Goal: Task Accomplishment & Management: Complete application form

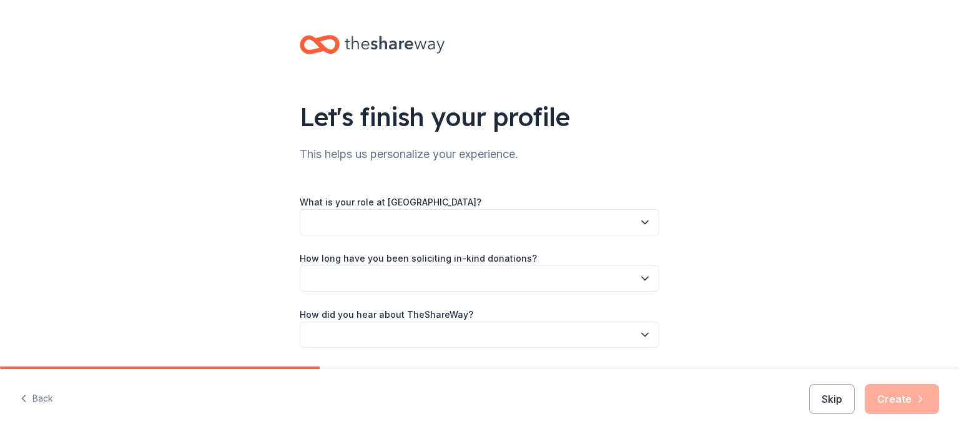
scroll to position [41, 0]
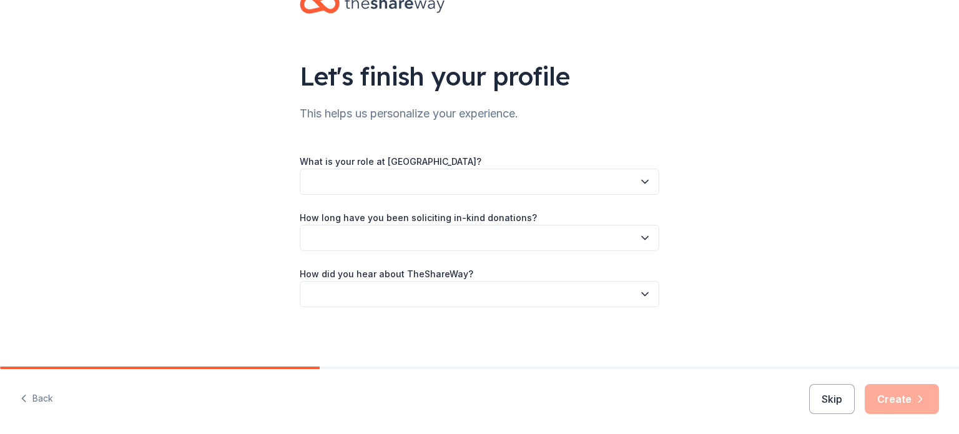
click at [416, 187] on button "button" at bounding box center [480, 182] width 360 height 26
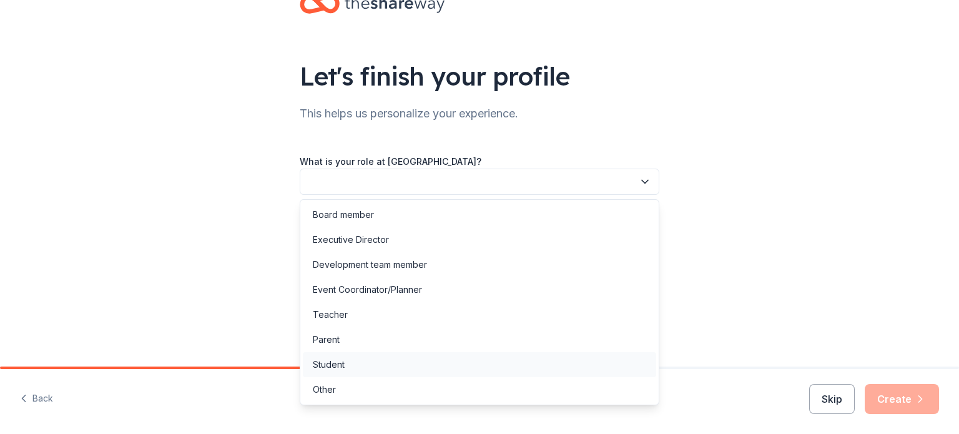
click at [369, 361] on div "Student" at bounding box center [479, 364] width 353 height 25
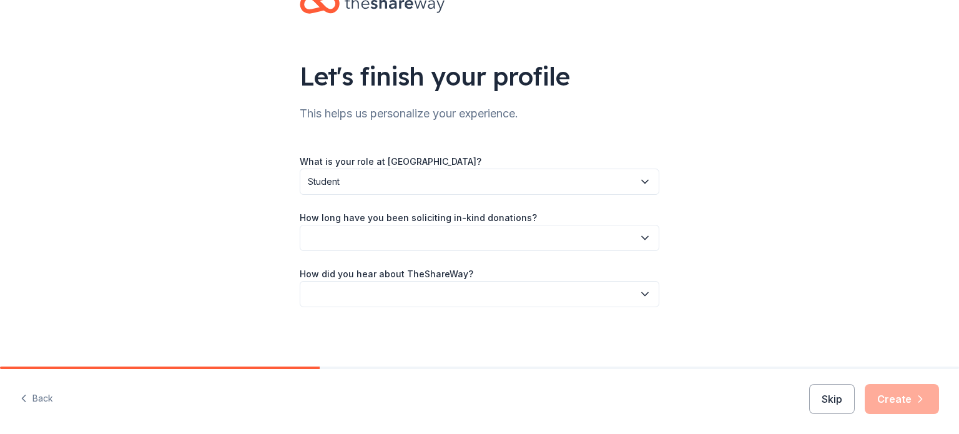
click at [428, 195] on div "What is your role at Acaciawood School? Student How long have you been soliciti…" at bounding box center [480, 231] width 360 height 154
click at [429, 188] on span "Student" at bounding box center [471, 181] width 326 height 15
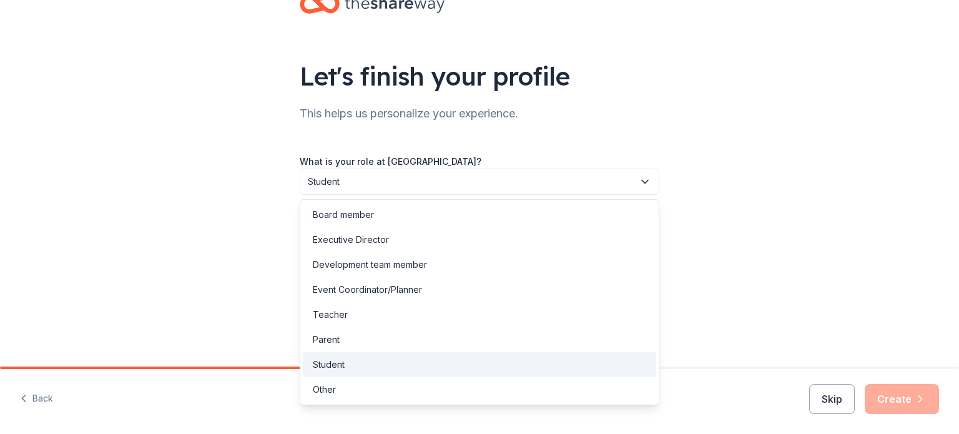
click at [429, 188] on span "Student" at bounding box center [471, 181] width 326 height 15
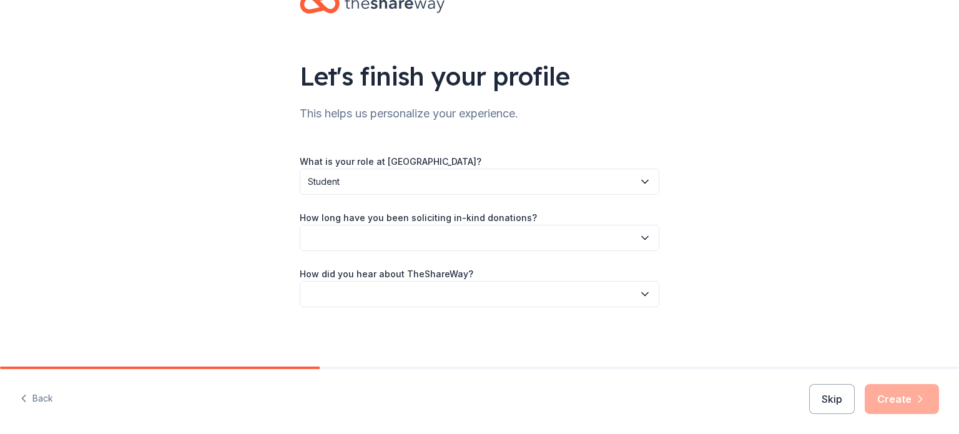
click at [413, 227] on button "button" at bounding box center [480, 238] width 360 height 26
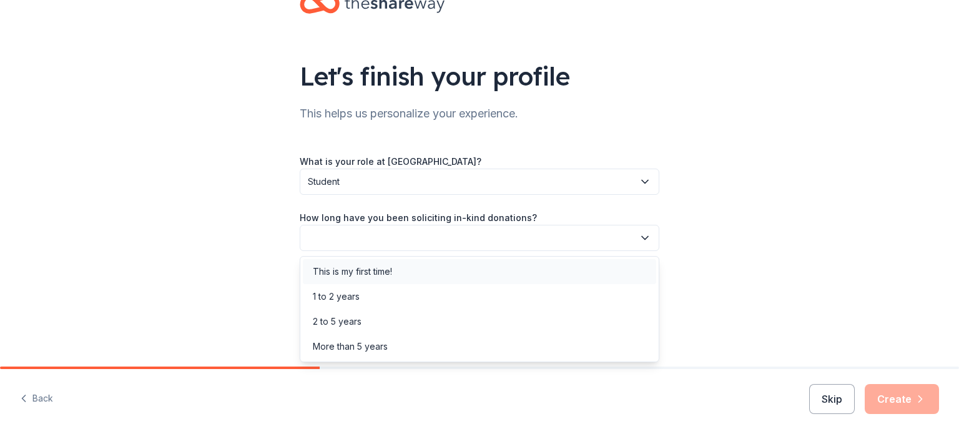
click at [416, 270] on div "This is my first time!" at bounding box center [479, 271] width 353 height 25
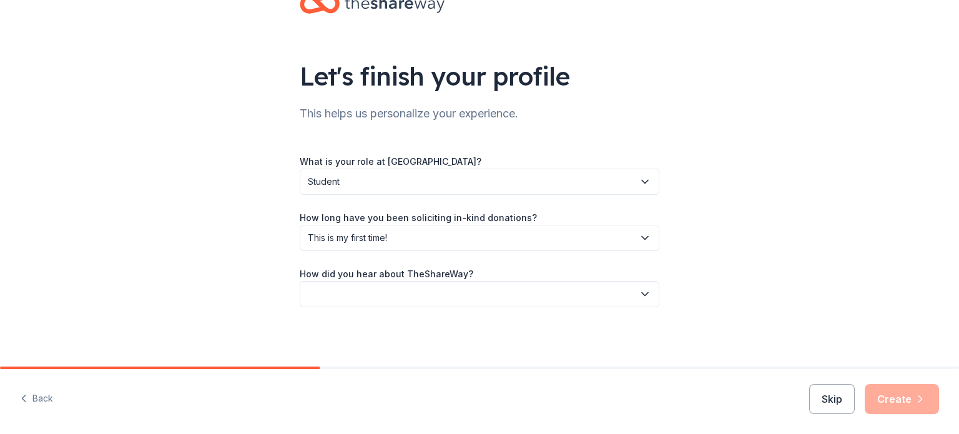
click at [414, 297] on button "button" at bounding box center [480, 294] width 360 height 26
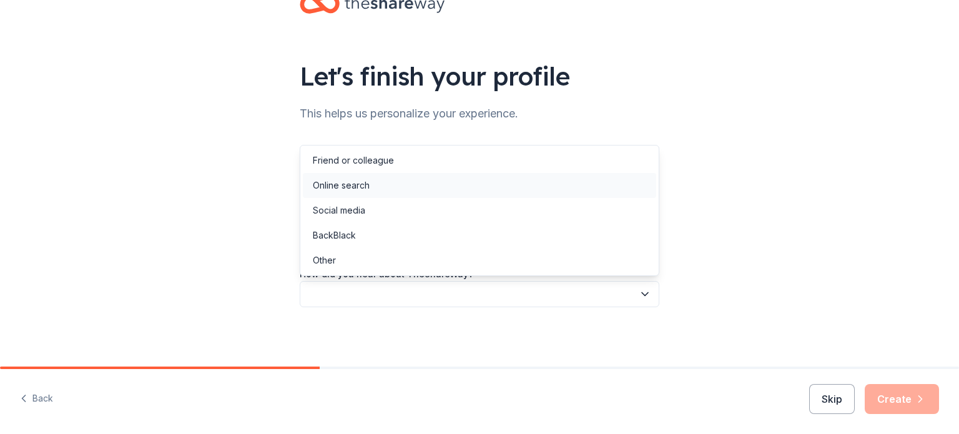
click at [467, 179] on div "Online search" at bounding box center [479, 185] width 353 height 25
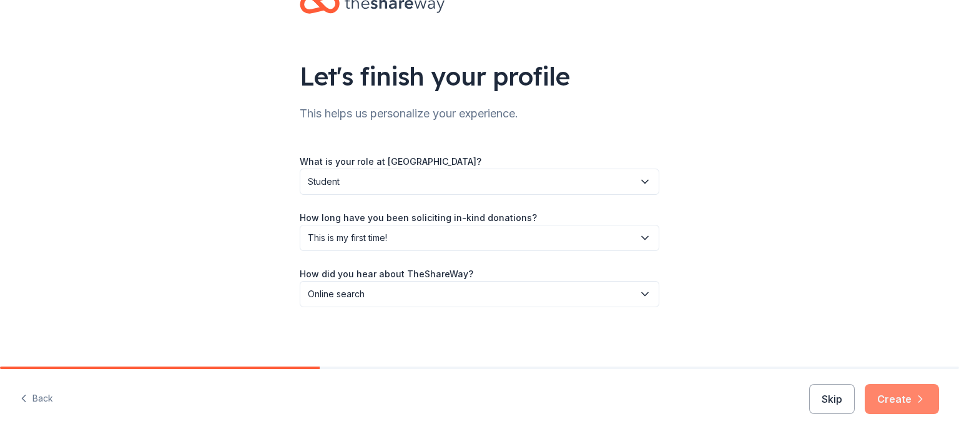
click at [934, 396] on button "Create" at bounding box center [902, 399] width 74 height 30
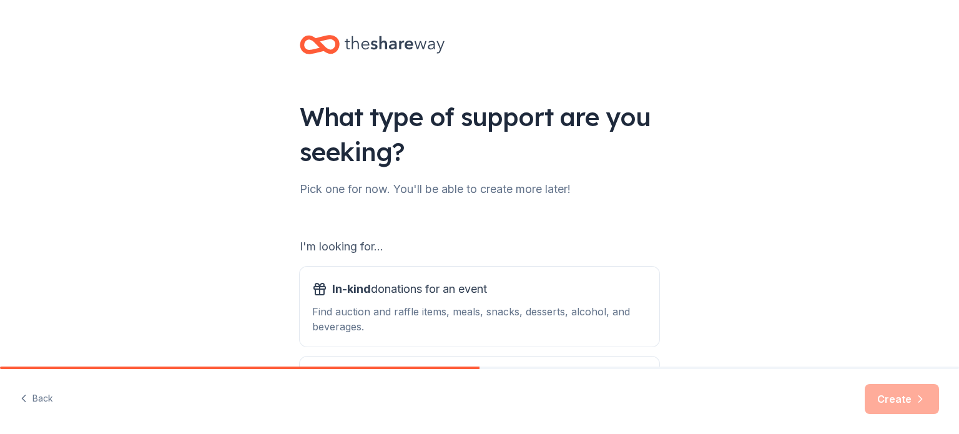
click at [934, 396] on div "Create" at bounding box center [902, 399] width 74 height 30
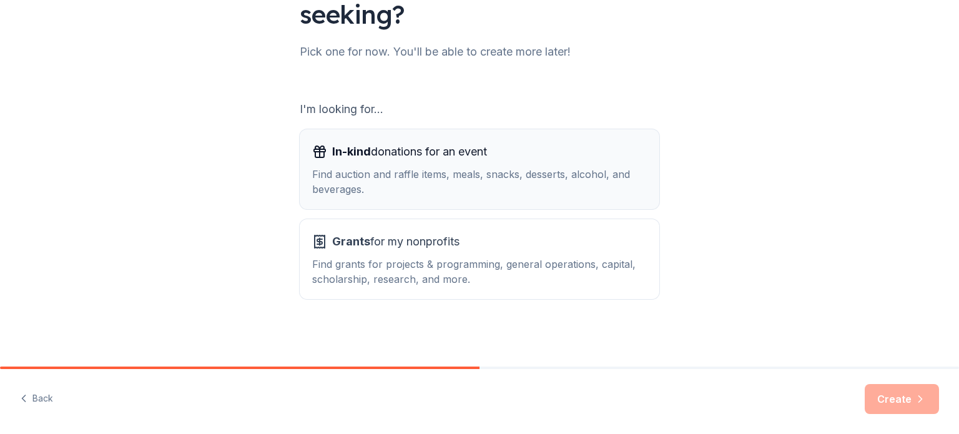
click at [589, 193] on div "Find auction and raffle items, meals, snacks, desserts, alcohol, and beverages." at bounding box center [479, 182] width 335 height 30
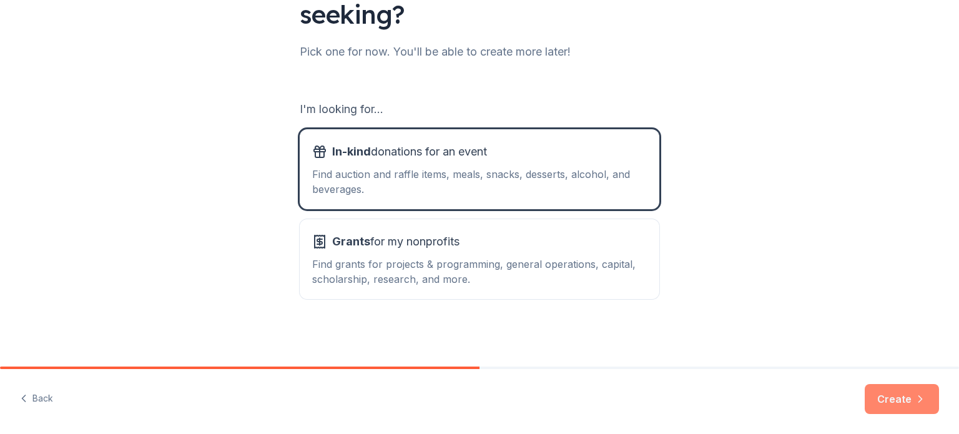
click at [885, 395] on button "Create" at bounding box center [902, 399] width 74 height 30
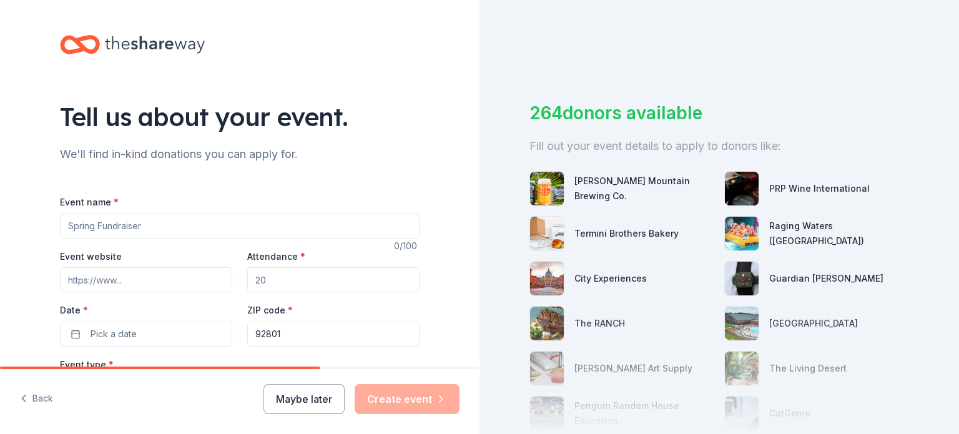
click at [277, 230] on input "Event name *" at bounding box center [240, 225] width 360 height 25
click at [96, 227] on input "FaMily Fun Night" at bounding box center [240, 225] width 360 height 25
click at [386, 228] on input "Family Fun Night" at bounding box center [240, 225] width 360 height 25
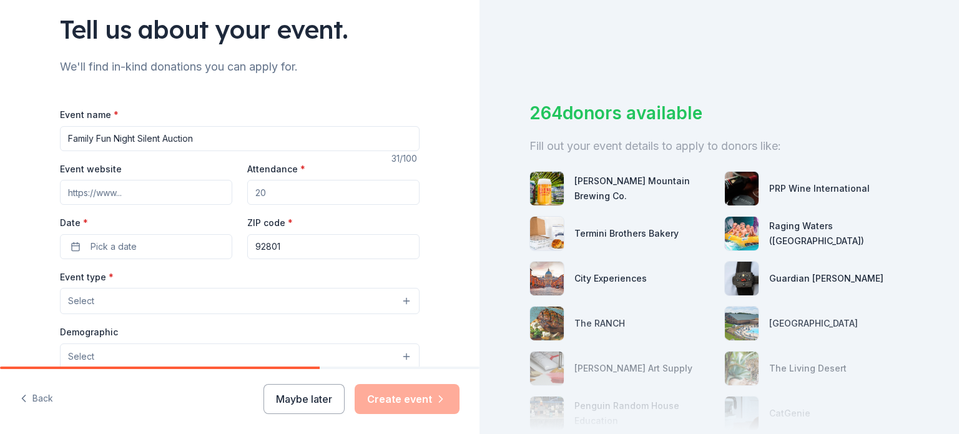
scroll to position [92, 0]
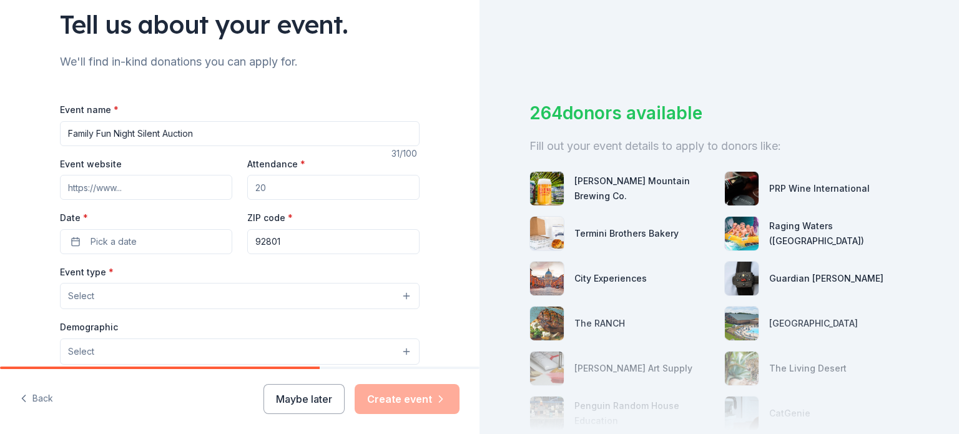
type input "Family Fun Night Silent Auction"
click at [340, 199] on input "Attendance *" at bounding box center [333, 187] width 172 height 25
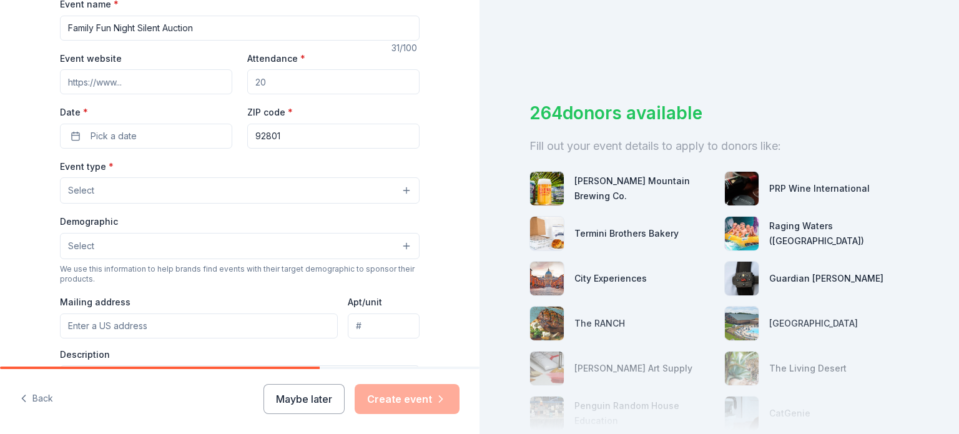
scroll to position [204, 0]
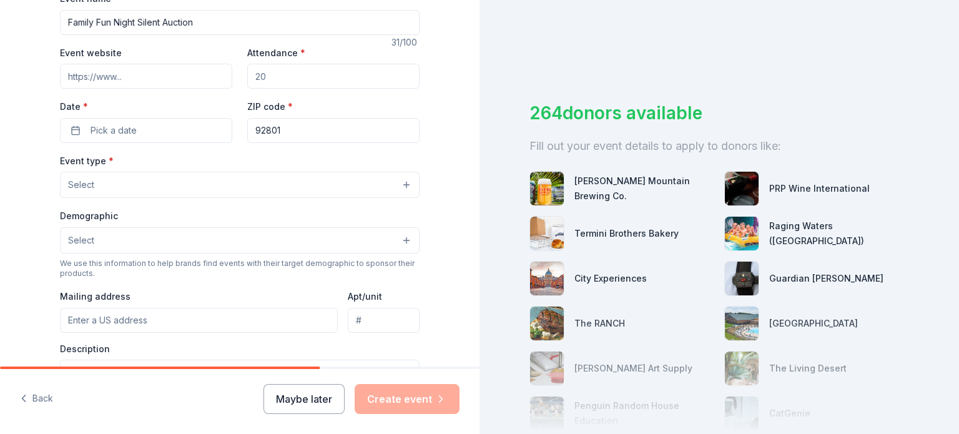
click at [223, 182] on button "Select" at bounding box center [240, 185] width 360 height 26
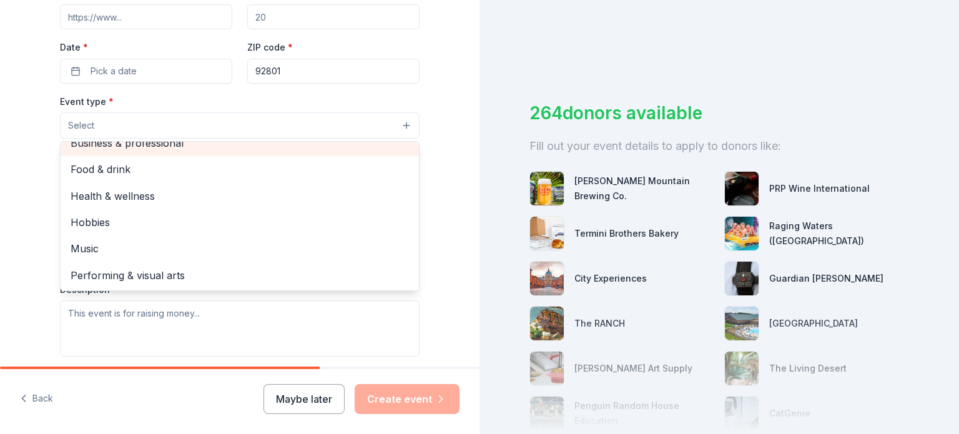
scroll to position [0, 0]
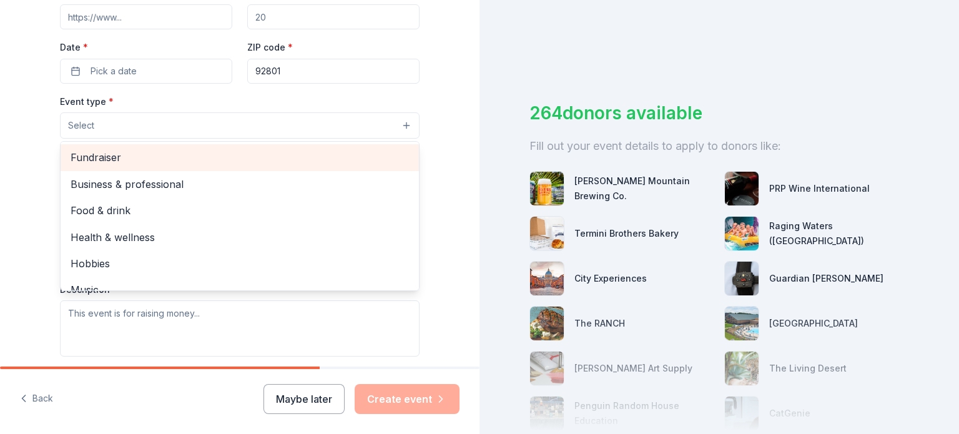
click at [221, 159] on span "Fundraiser" at bounding box center [240, 157] width 338 height 16
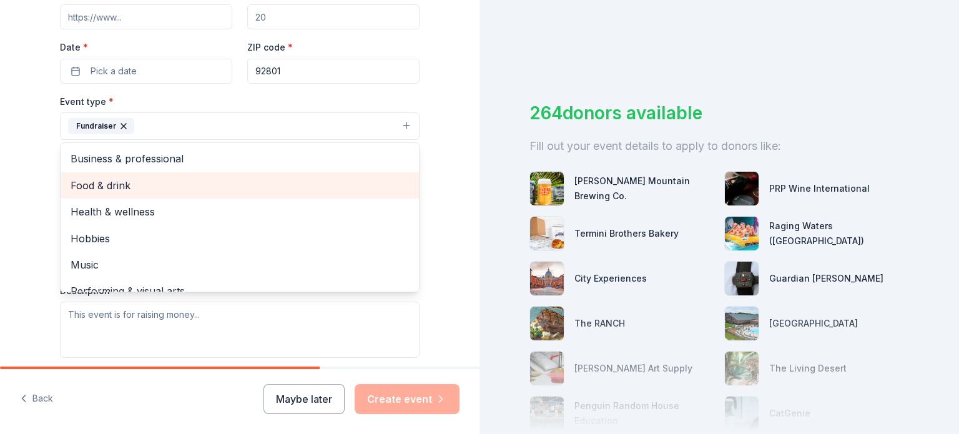
scroll to position [15, 0]
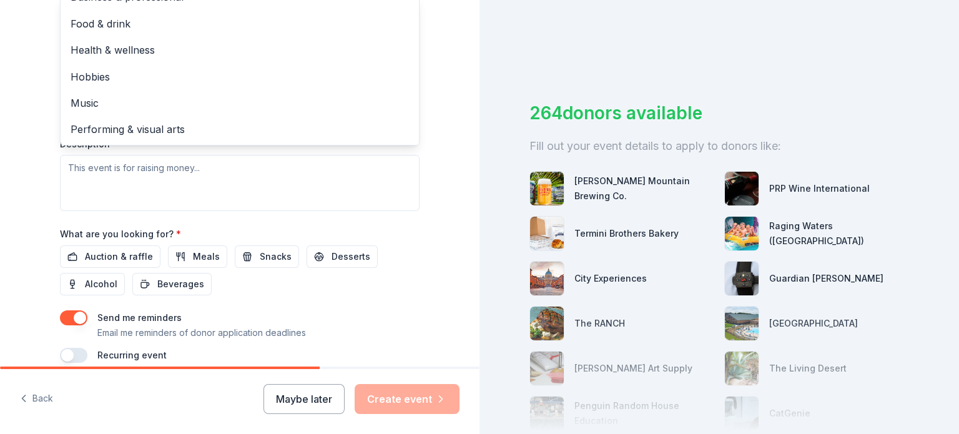
click at [212, 184] on div "Event type * Fundraiser Business & professional Food & drink Health & wellness …" at bounding box center [240, 79] width 360 height 264
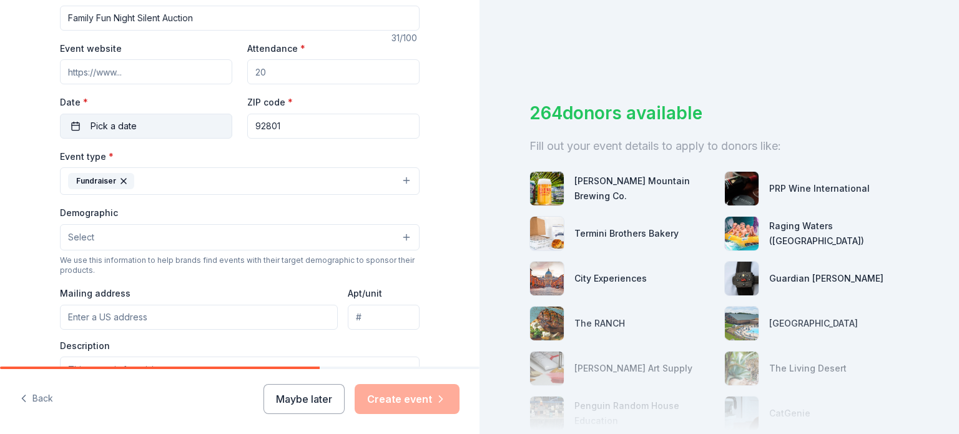
click at [187, 132] on button "Pick a date" at bounding box center [146, 126] width 172 height 25
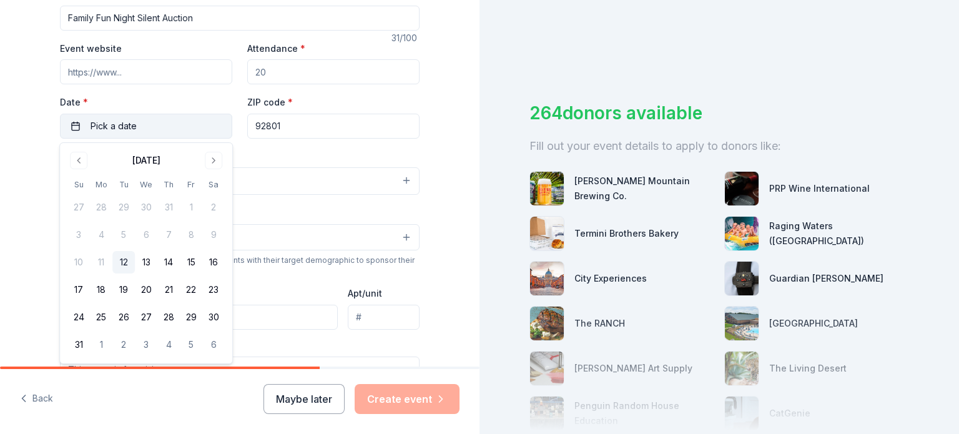
click at [187, 132] on button "Pick a date" at bounding box center [146, 126] width 172 height 25
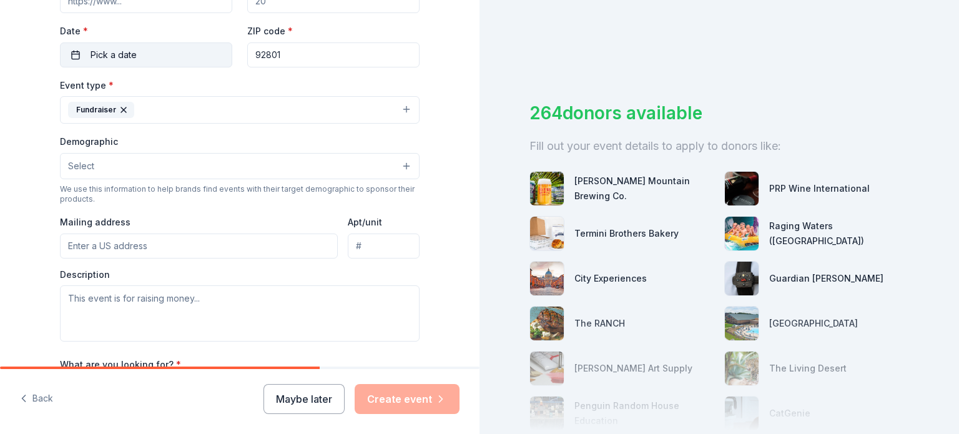
scroll to position [283, 0]
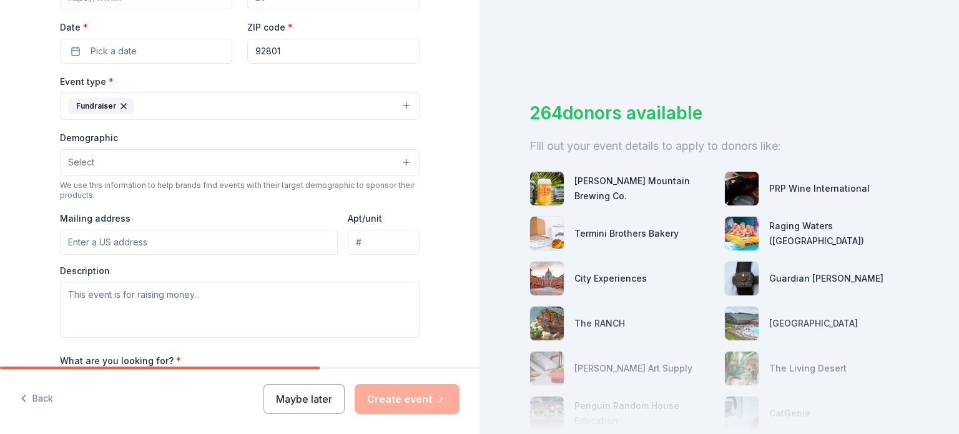
click at [182, 169] on button "Select" at bounding box center [240, 162] width 360 height 26
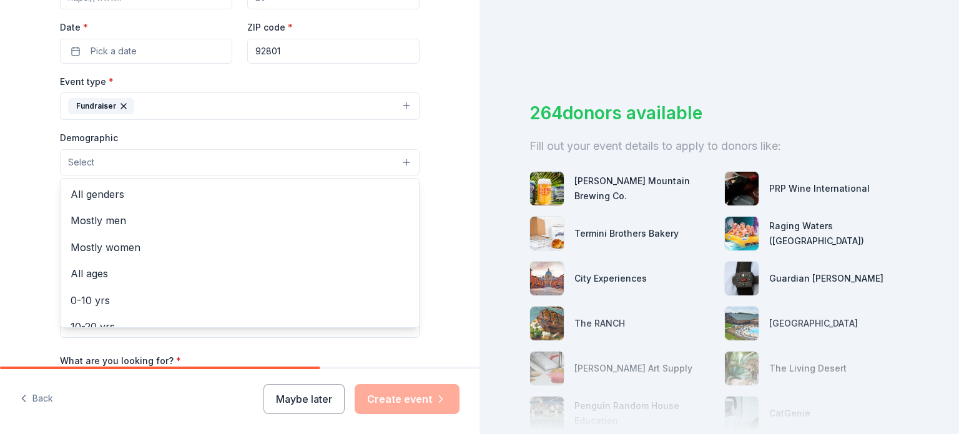
click at [182, 169] on button "Select" at bounding box center [240, 162] width 360 height 26
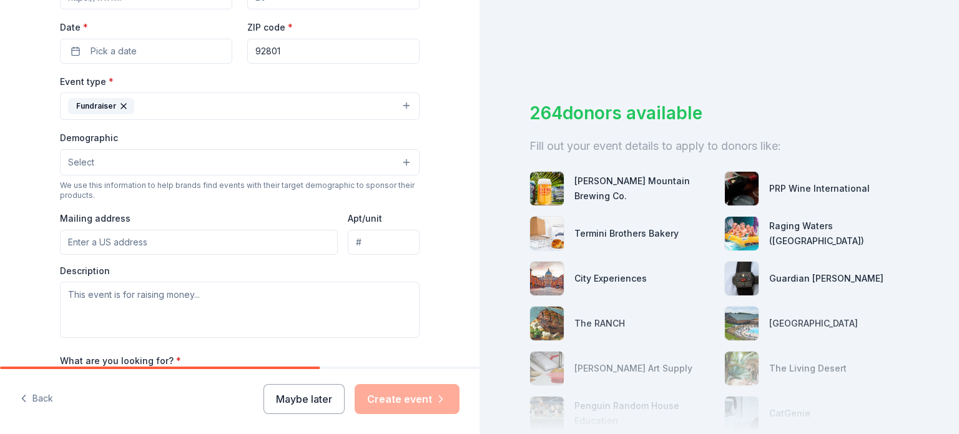
click at [213, 119] on button "Fundraiser" at bounding box center [240, 105] width 360 height 27
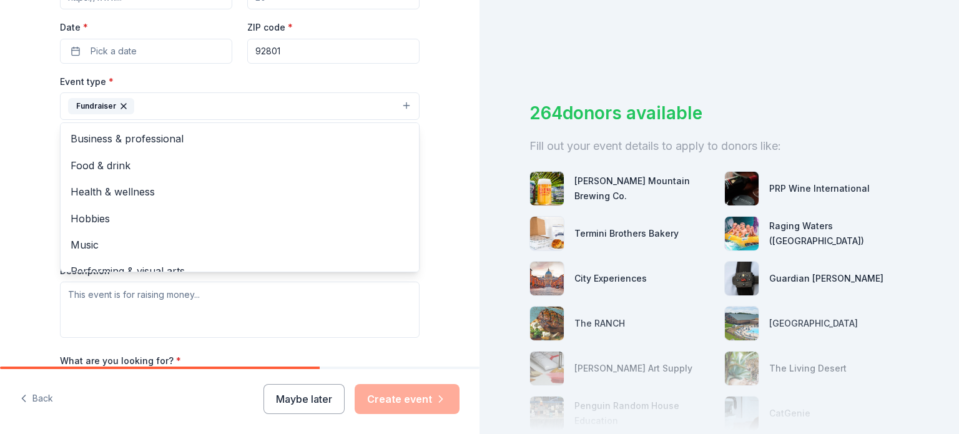
click at [404, 111] on button "Fundraiser" at bounding box center [240, 105] width 360 height 27
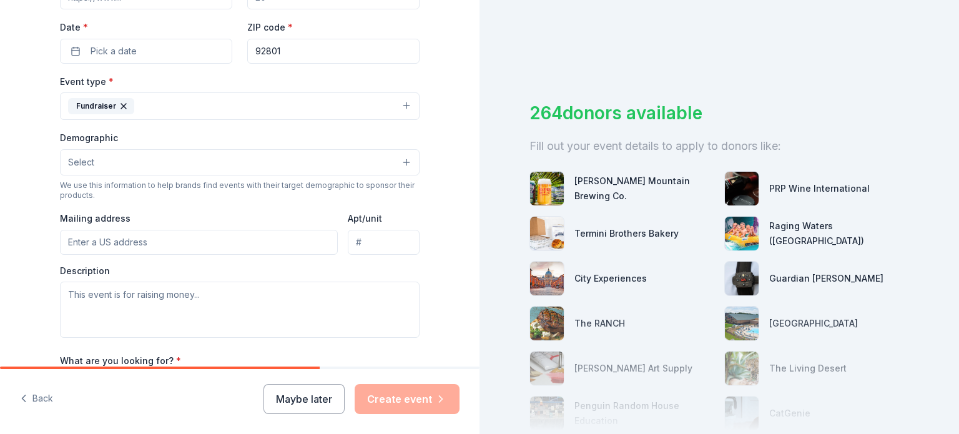
click at [313, 160] on button "Select" at bounding box center [240, 162] width 360 height 26
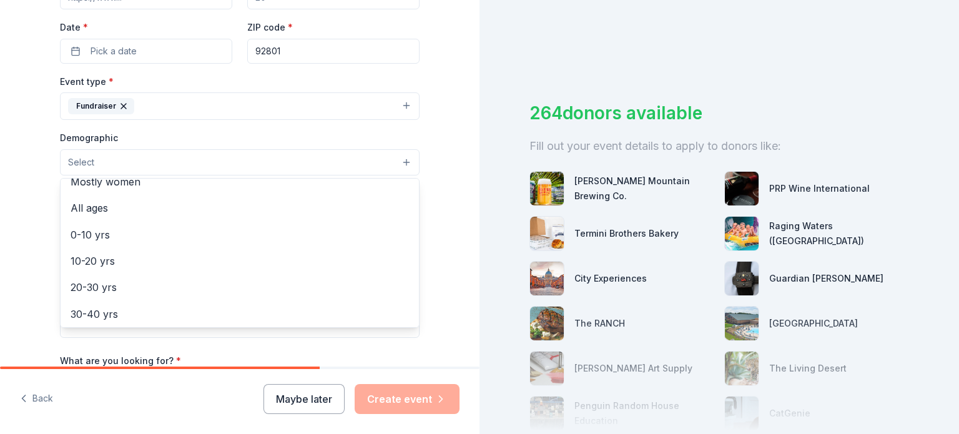
scroll to position [77, 0]
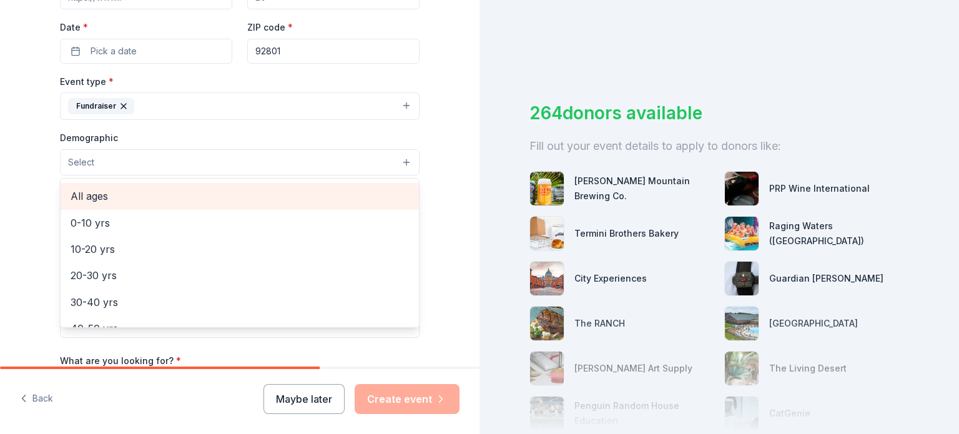
click at [290, 198] on span "All ages" at bounding box center [240, 196] width 338 height 16
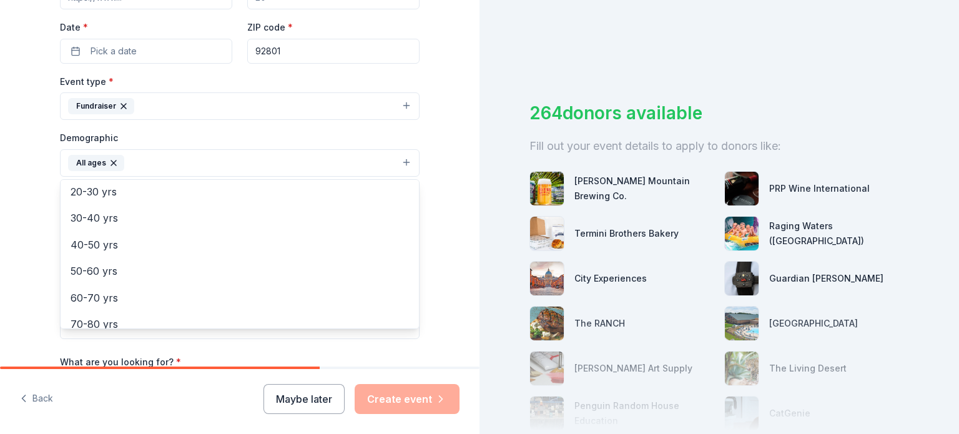
scroll to position [174, 0]
click at [46, 245] on div "Tell us about your event. We'll find in-kind donations you can apply for. Event…" at bounding box center [240, 133] width 400 height 833
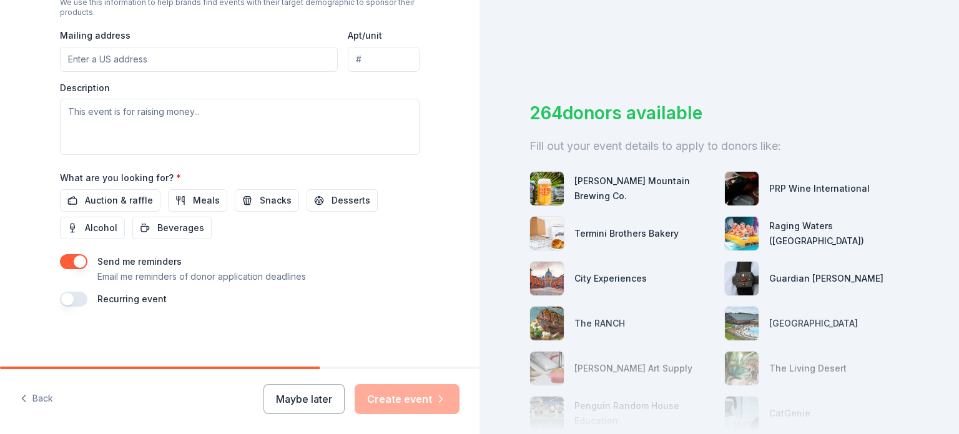
scroll to position [469, 0]
click at [153, 201] on button "Auction & raffle" at bounding box center [110, 200] width 101 height 22
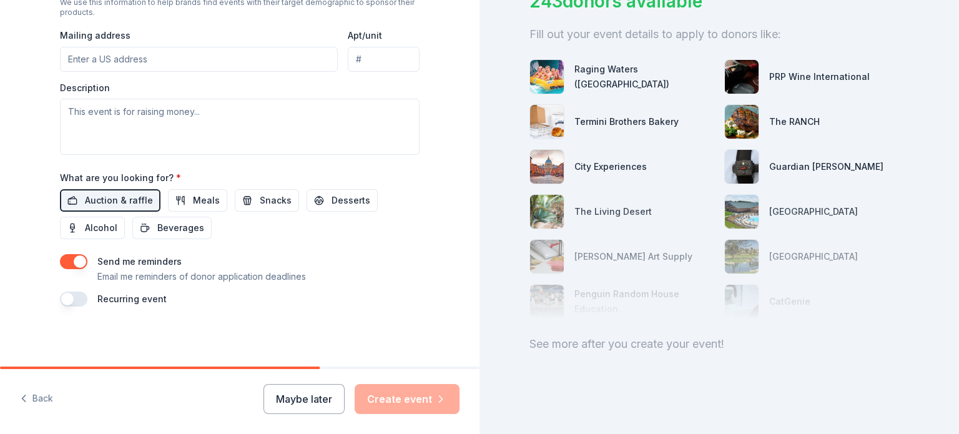
scroll to position [0, 0]
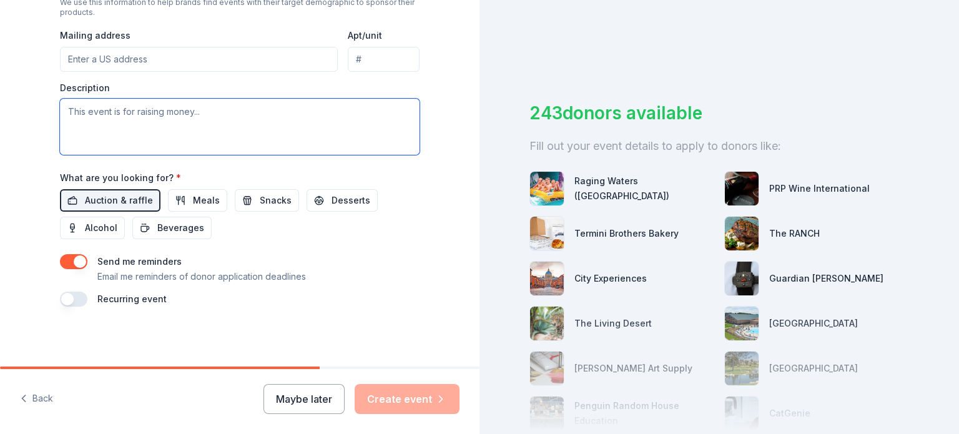
click at [195, 119] on textarea at bounding box center [240, 127] width 360 height 56
type textarea "T"
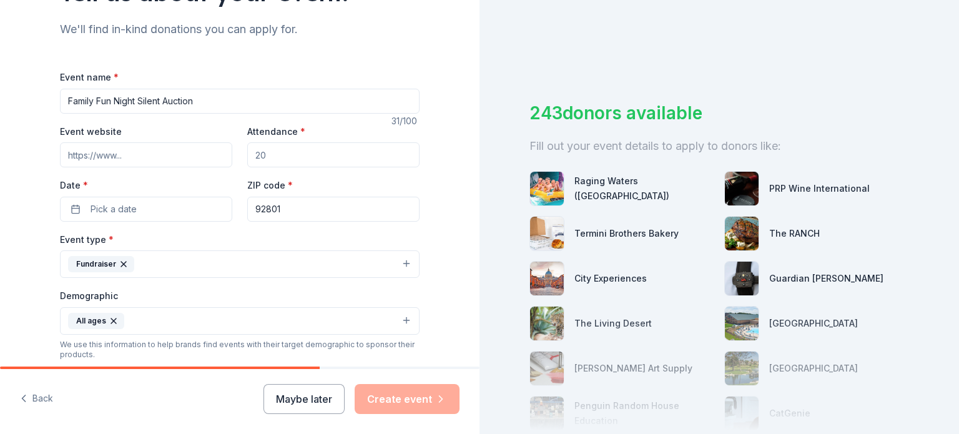
scroll to position [127, 0]
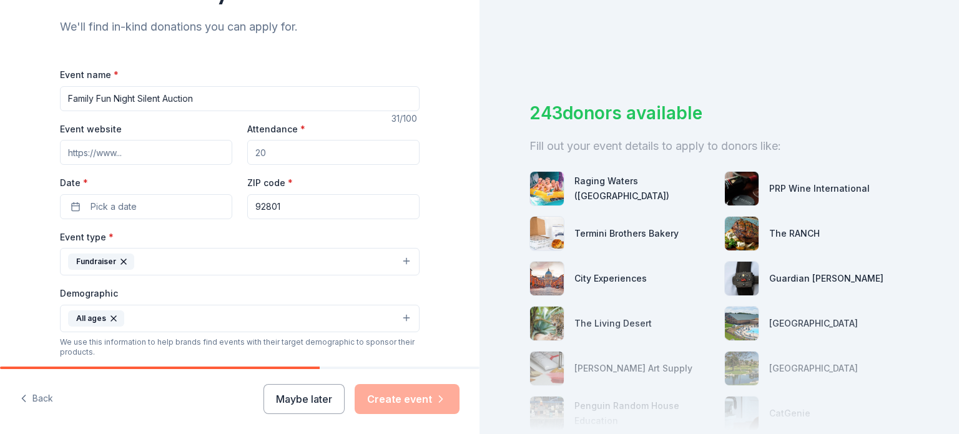
click at [149, 155] on input "Event website" at bounding box center [146, 152] width 172 height 25
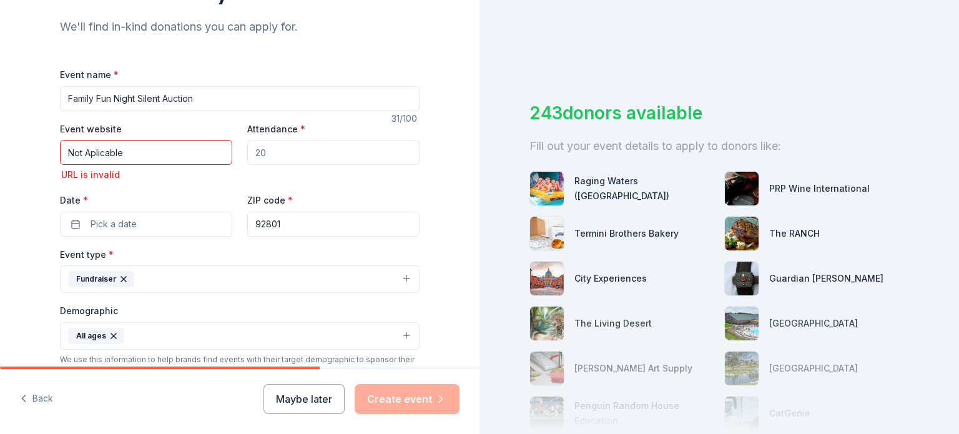
click at [139, 174] on div "Event website Not Aplicable URL is invalid Attendance * Date * Pick a date ZIP …" at bounding box center [240, 178] width 360 height 115
click at [144, 154] on input "Not Aplicable" at bounding box center [146, 152] width 172 height 25
type input "\"
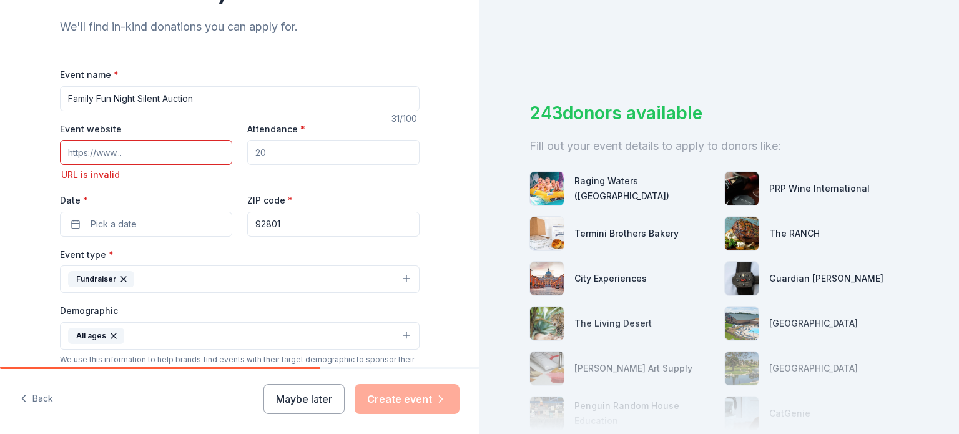
click at [194, 189] on div "Event website URL is invalid Attendance * Date * Pick a date ZIP code * 92801" at bounding box center [240, 178] width 360 height 115
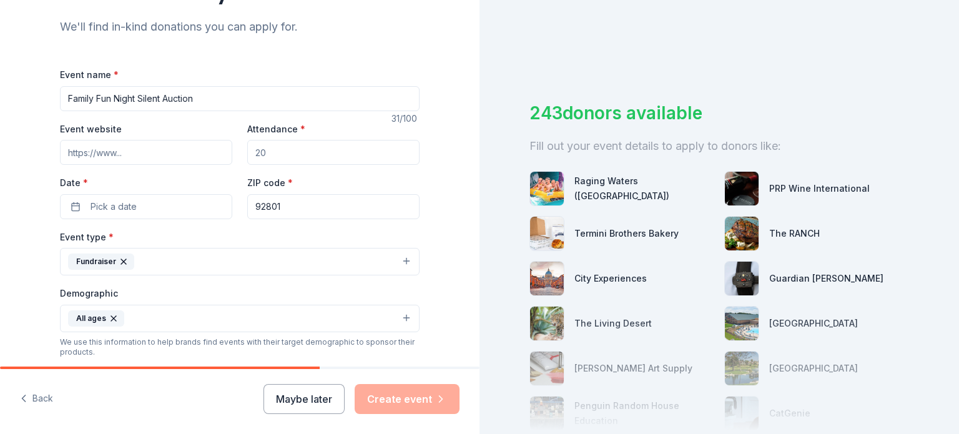
click at [343, 114] on div "Event name * Family Fun Night Silent Auction 31 /100 Event website Attendance *…" at bounding box center [240, 356] width 360 height 579
click at [295, 144] on input "Attendance *" at bounding box center [333, 152] width 172 height 25
click at [259, 152] on input "250" at bounding box center [333, 152] width 172 height 25
click at [256, 153] on input "250" at bounding box center [333, 152] width 172 height 25
type input "250"
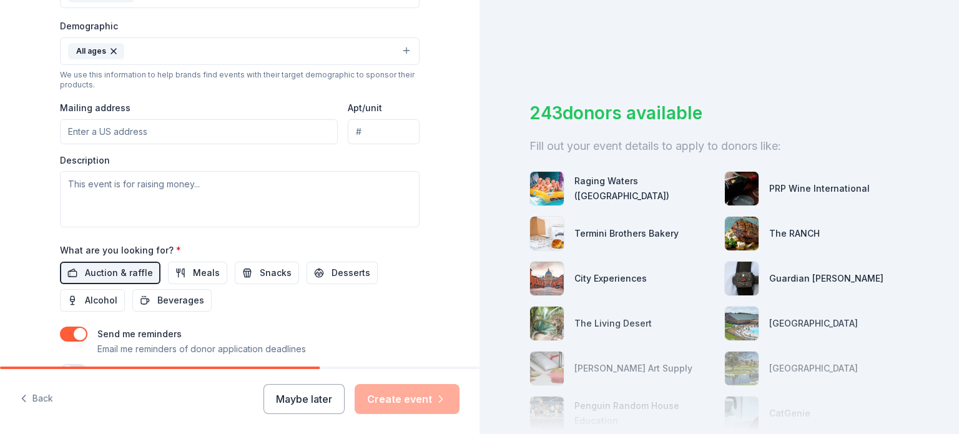
scroll to position [400, 0]
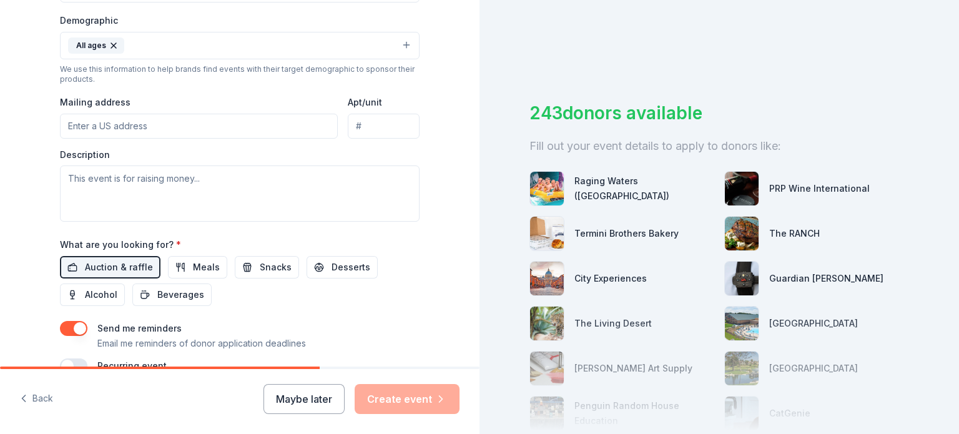
click at [247, 130] on input "Mailing address" at bounding box center [199, 126] width 278 height 25
type input "19615 Ibex Ct."
click at [376, 127] on input "Apt/unit" at bounding box center [384, 126] width 72 height 25
click at [308, 215] on textarea at bounding box center [240, 193] width 360 height 56
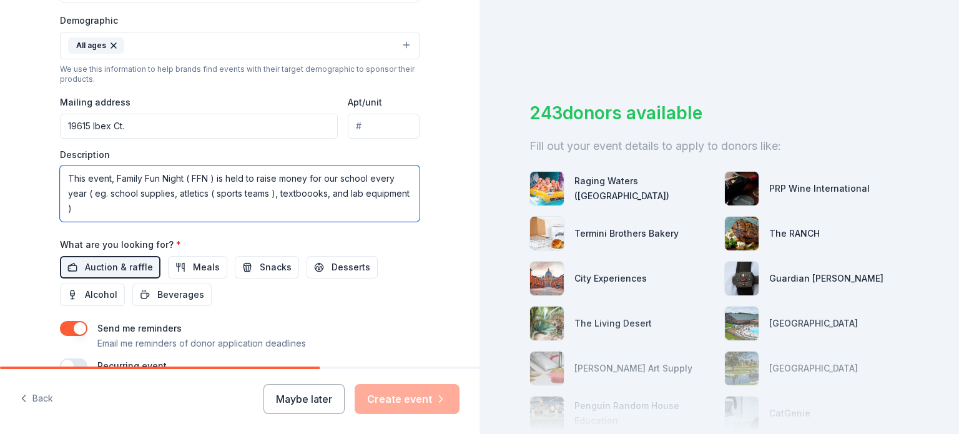
click at [87, 199] on textarea "This event, Family Fun Night ( FFN ) is held to raise money for our school ever…" at bounding box center [240, 193] width 360 height 56
click at [92, 210] on textarea "This event, Family Fun Night ( FFN ) is held to raise money for our school ever…" at bounding box center [240, 193] width 360 height 56
click at [86, 196] on textarea "This event, Family Fun Night ( FFN ) is held to raise money for our school ever…" at bounding box center [240, 193] width 360 height 56
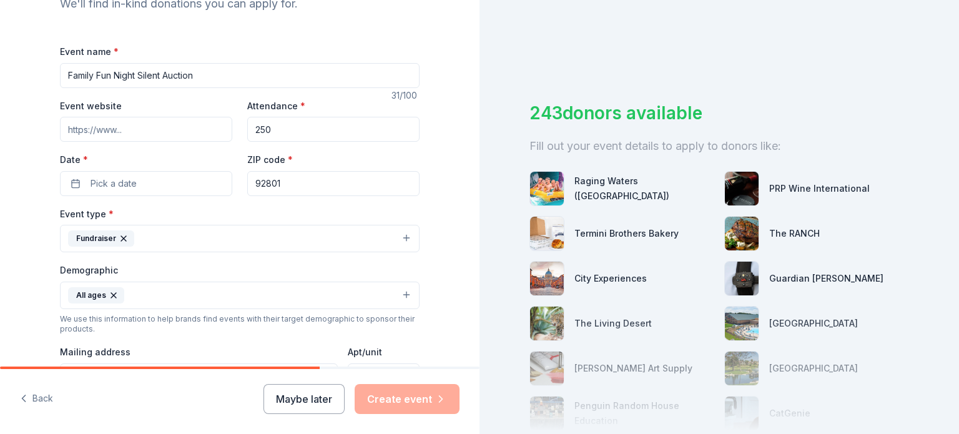
scroll to position [150, 0]
click at [164, 195] on button "Pick a date" at bounding box center [146, 184] width 172 height 25
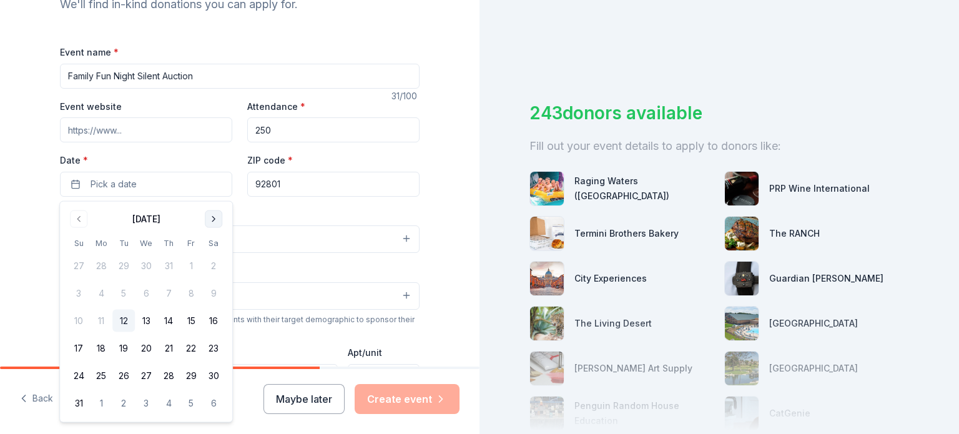
click at [209, 218] on button "Go to next month" at bounding box center [213, 218] width 17 height 17
click at [194, 352] on button "26" at bounding box center [191, 348] width 22 height 22
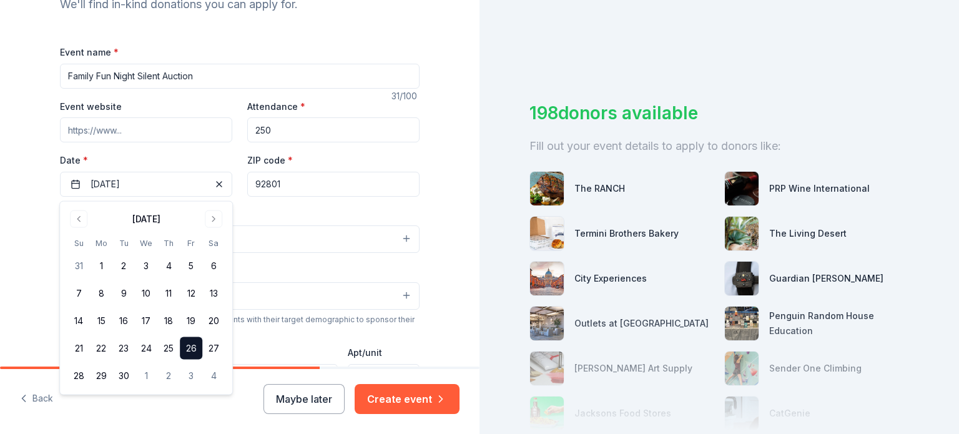
click at [445, 237] on div "Tell us about your event. We'll find in-kind donations you can apply for. Event…" at bounding box center [239, 266] width 479 height 833
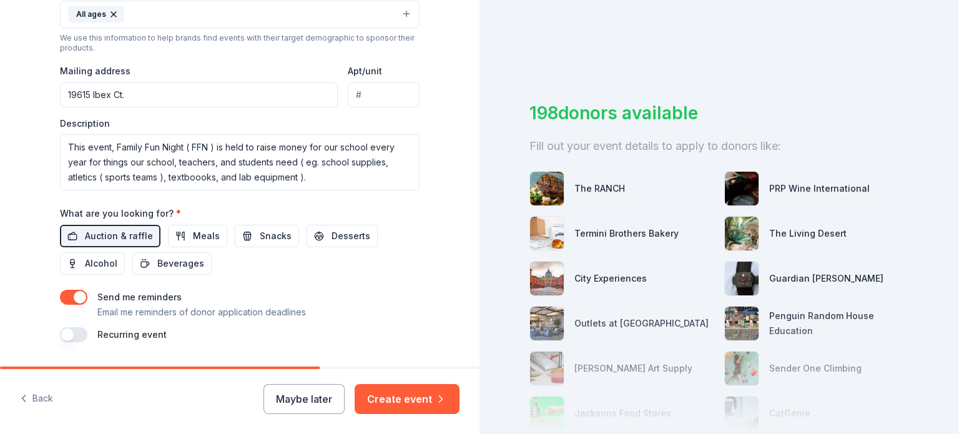
scroll to position [431, 0]
click at [366, 180] on textarea "This event, Family Fun Night ( FFN ) is held to raise money for our school ever…" at bounding box center [240, 162] width 360 height 56
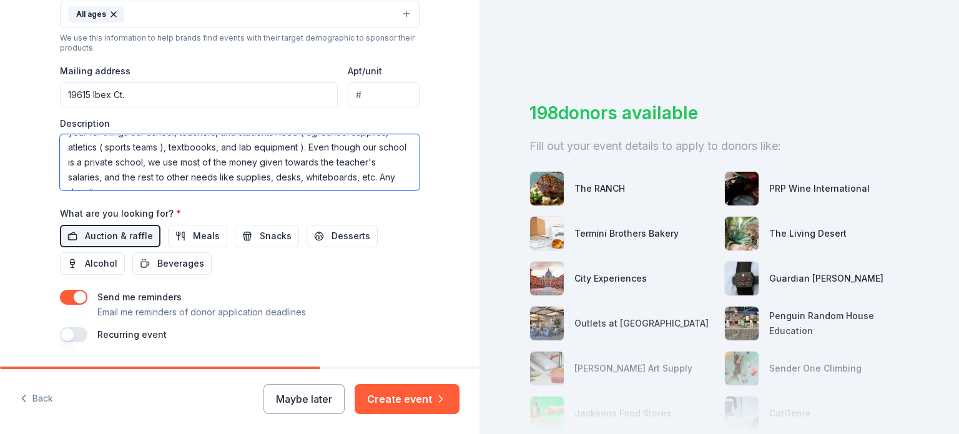
scroll to position [37, 0]
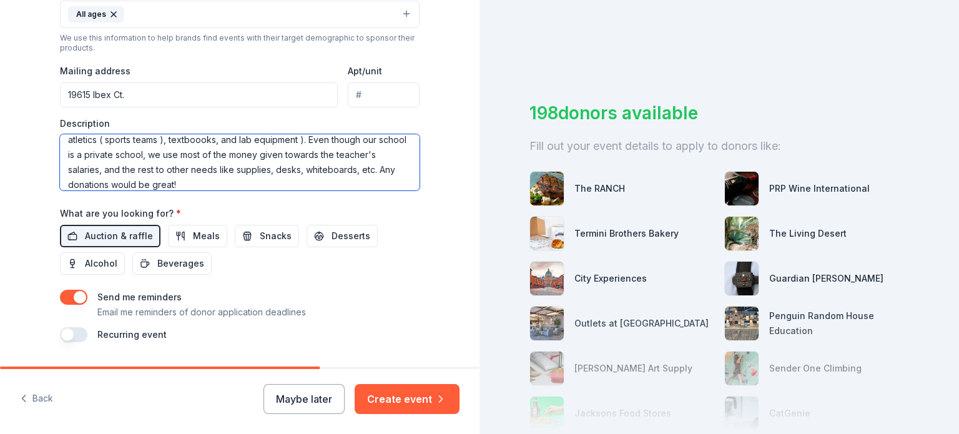
click at [351, 188] on textarea "This event, Family Fun Night ( FFN ) is held to raise money for our school ever…" at bounding box center [240, 162] width 360 height 56
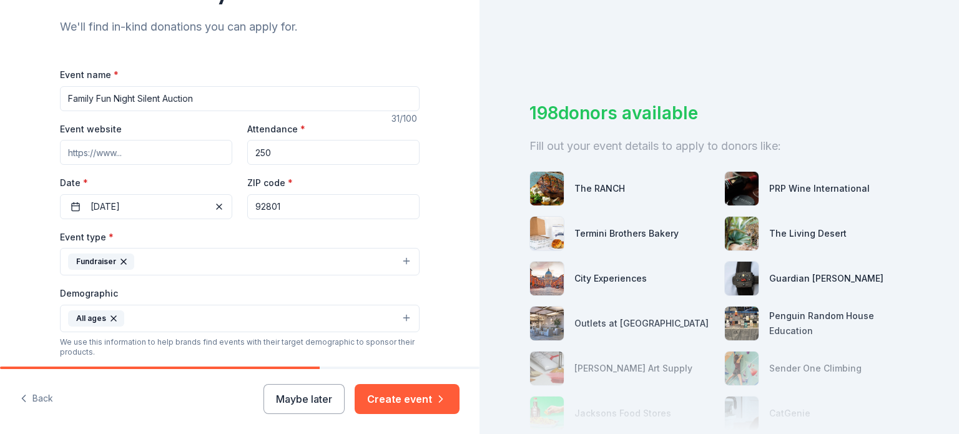
scroll to position [125, 0]
type textarea "This event, Family Fun Night ( FFN ) is held to raise money for our school ever…"
click at [401, 393] on button "Create event" at bounding box center [407, 399] width 105 height 30
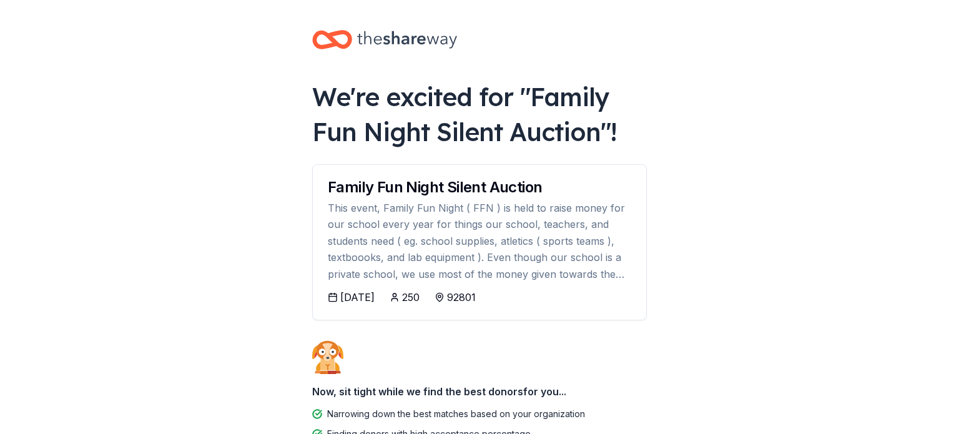
scroll to position [110, 0]
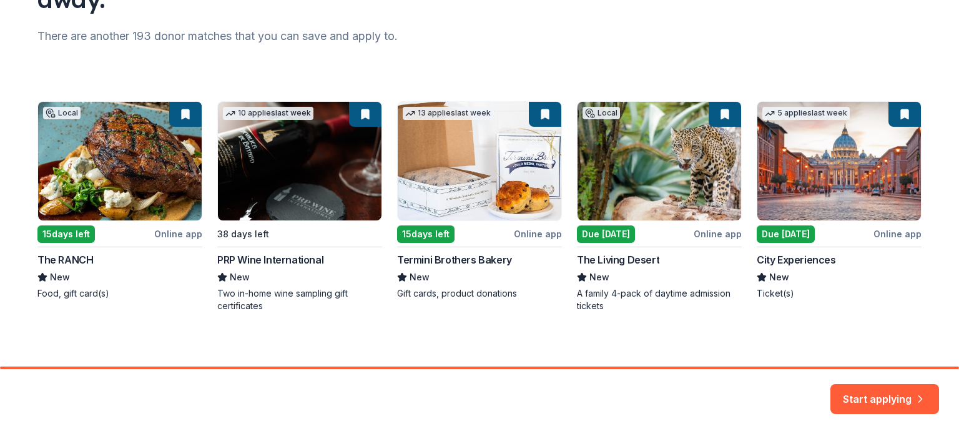
scroll to position [152, 0]
click at [852, 172] on div "Local 15 days left Online app The RANCH New Food, gift card(s) 10 applies last …" at bounding box center [479, 207] width 884 height 211
click at [853, 180] on div "Local 15 days left Online app The RANCH New Food, gift card(s) 10 applies last …" at bounding box center [479, 207] width 884 height 211
click at [683, 168] on div "Local 15 days left Online app The RANCH New Food, gift card(s) 10 applies last …" at bounding box center [479, 207] width 884 height 211
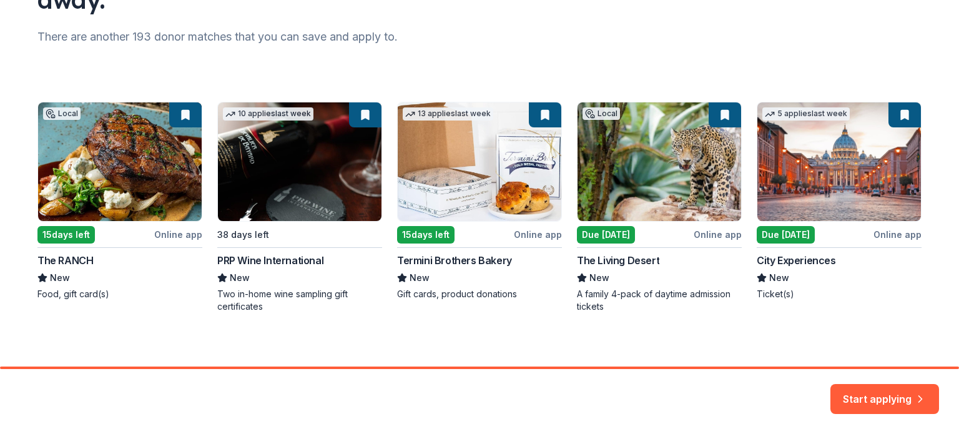
click at [800, 230] on div "Local 15 days left Online app The RANCH New Food, gift card(s) 10 applies last …" at bounding box center [479, 207] width 884 height 211
click at [890, 105] on div "Local 15 days left Online app The RANCH New Food, gift card(s) 10 applies last …" at bounding box center [479, 207] width 884 height 211
click at [904, 123] on div "Local 15 days left Online app The RANCH New Food, gift card(s) 10 applies last …" at bounding box center [479, 207] width 884 height 211
click at [885, 173] on div "Local 15 days left Online app The RANCH New Food, gift card(s) 10 applies last …" at bounding box center [479, 207] width 884 height 211
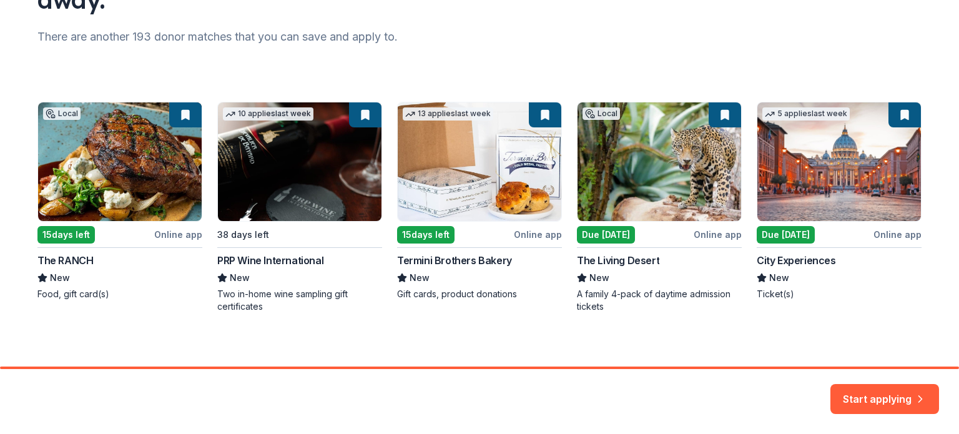
click at [885, 173] on div "Local 15 days left Online app The RANCH New Food, gift card(s) 10 applies last …" at bounding box center [479, 207] width 884 height 211
click at [902, 391] on button "Start applying" at bounding box center [884, 392] width 109 height 30
click at [903, 394] on div "Start applying" at bounding box center [884, 399] width 109 height 30
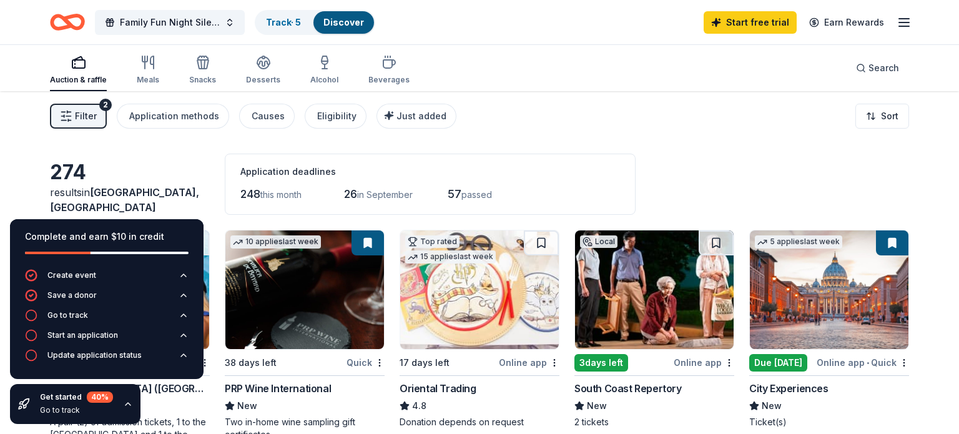
scroll to position [2, 0]
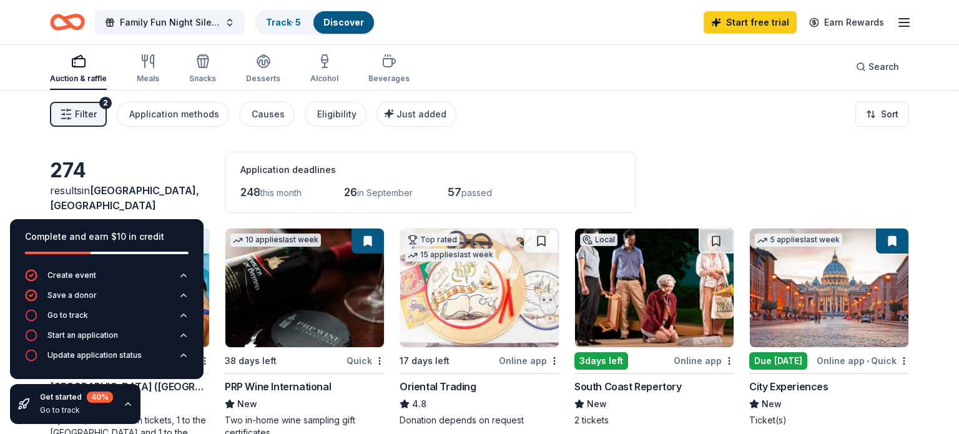
click at [786, 269] on img at bounding box center [829, 287] width 159 height 119
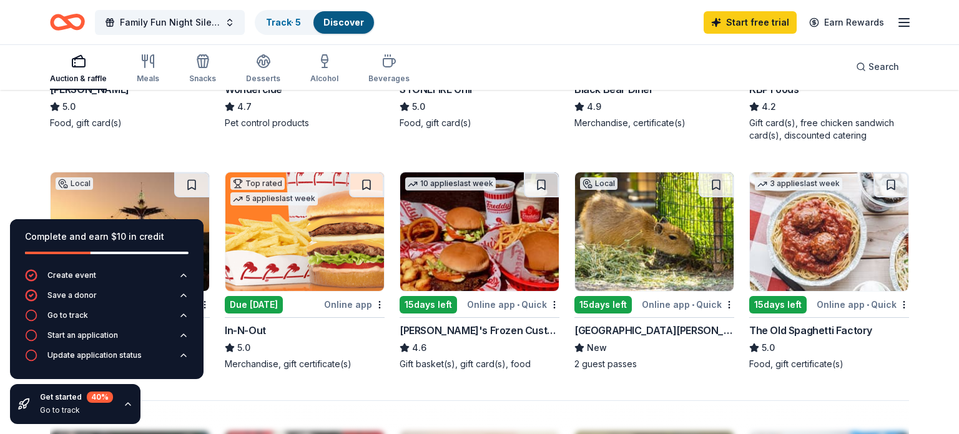
scroll to position [779, 0]
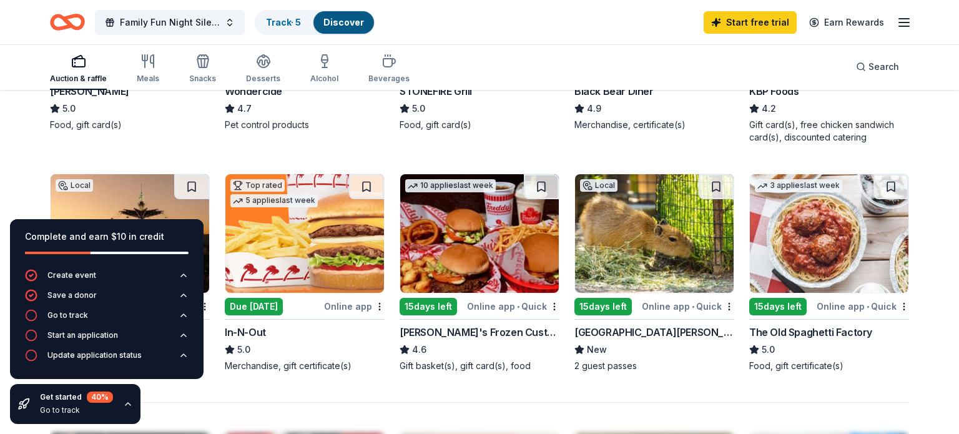
click at [323, 257] on img at bounding box center [304, 233] width 159 height 119
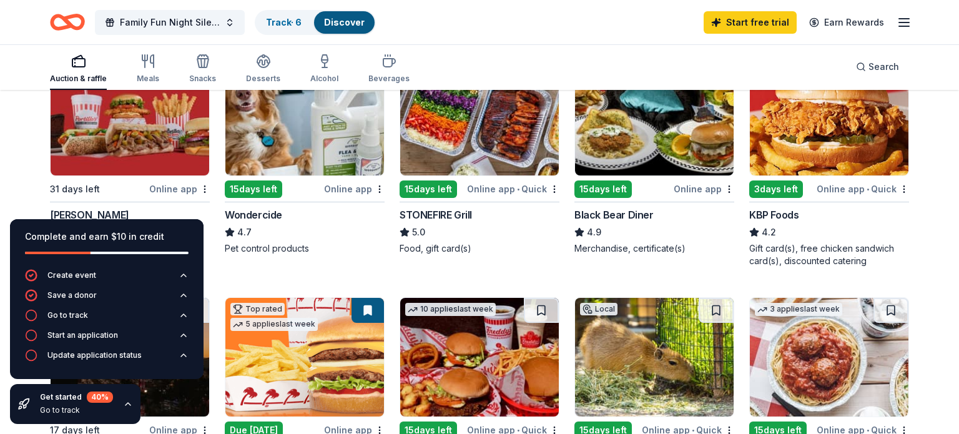
scroll to position [654, 0]
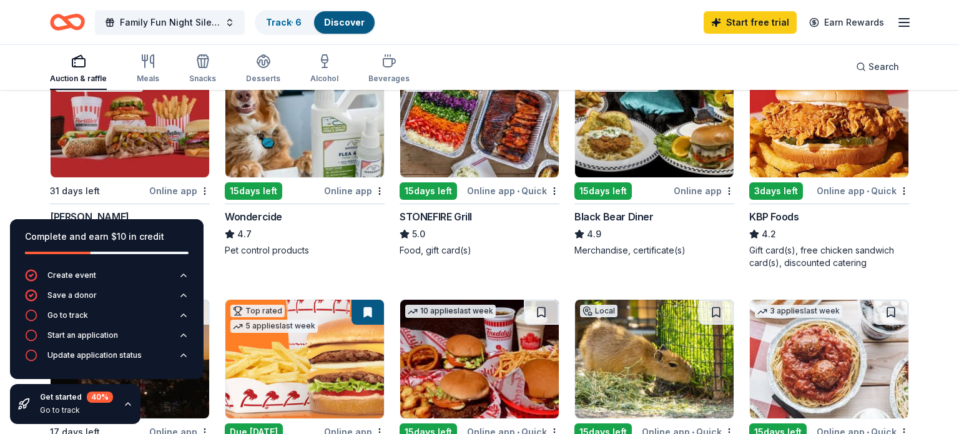
click at [169, 136] on img at bounding box center [130, 118] width 159 height 119
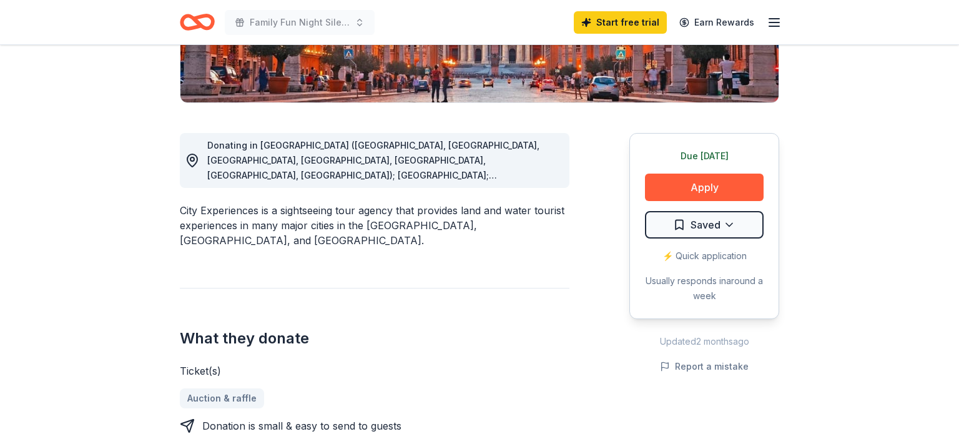
scroll to position [283, 0]
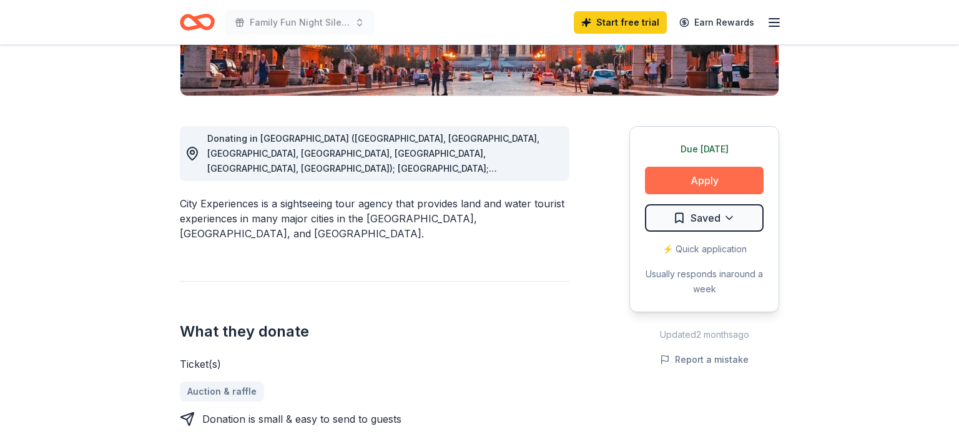
click at [705, 182] on button "Apply" at bounding box center [704, 180] width 119 height 27
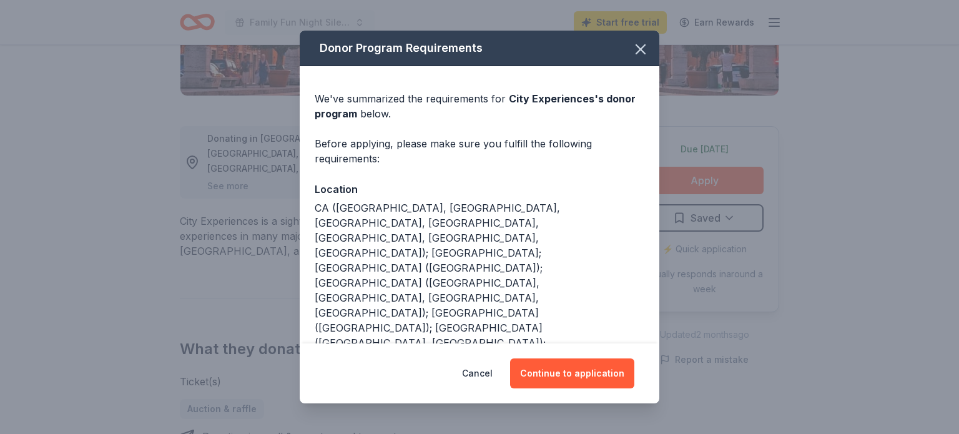
scroll to position [31, 0]
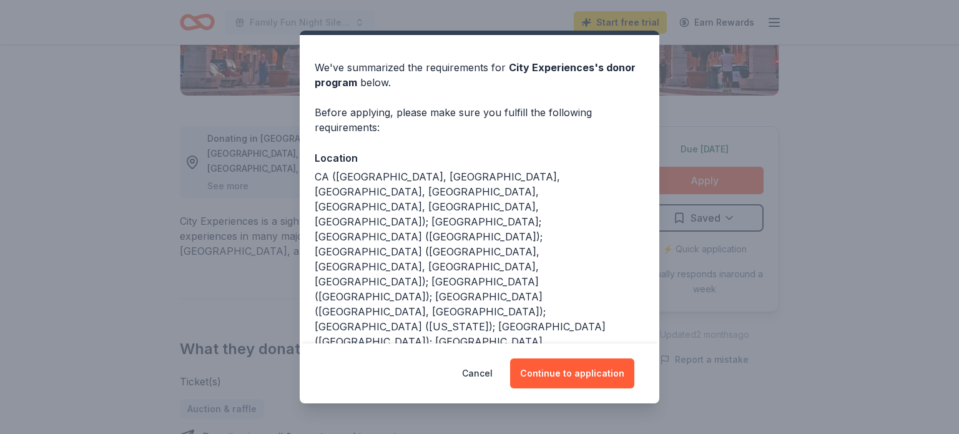
click at [599, 370] on button "Continue to application" at bounding box center [572, 373] width 124 height 30
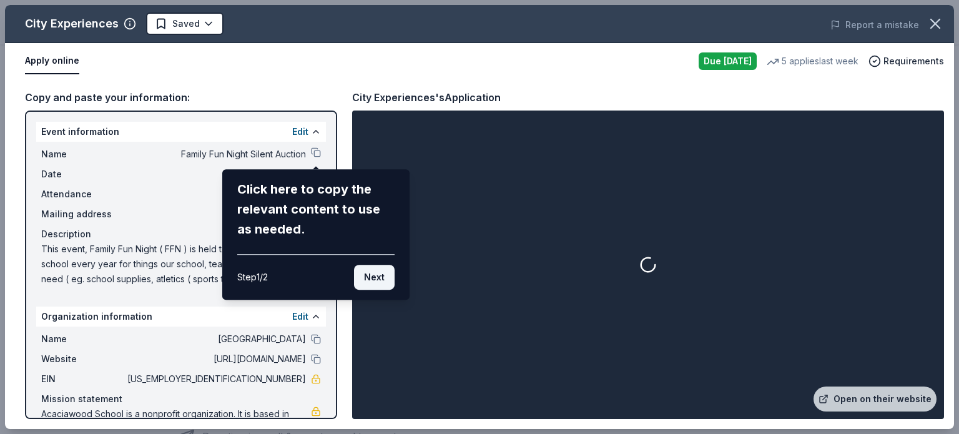
click at [368, 277] on button "Next" at bounding box center [374, 277] width 41 height 25
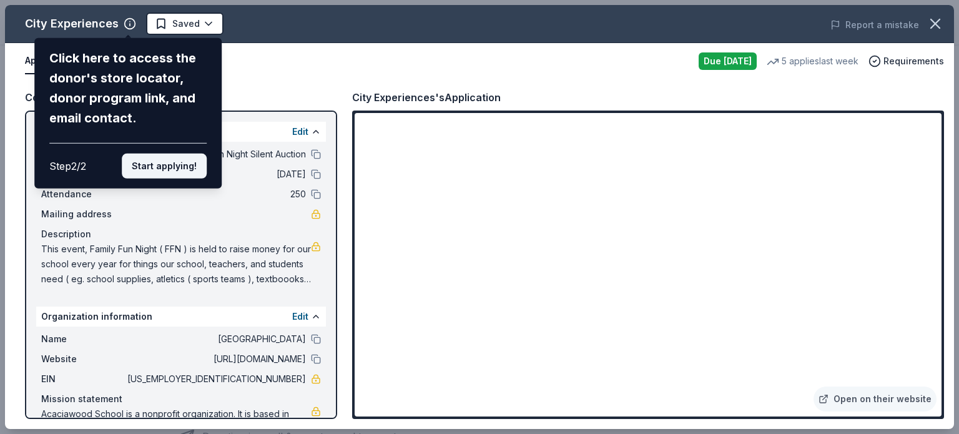
click at [196, 164] on button "Start applying!" at bounding box center [164, 166] width 85 height 25
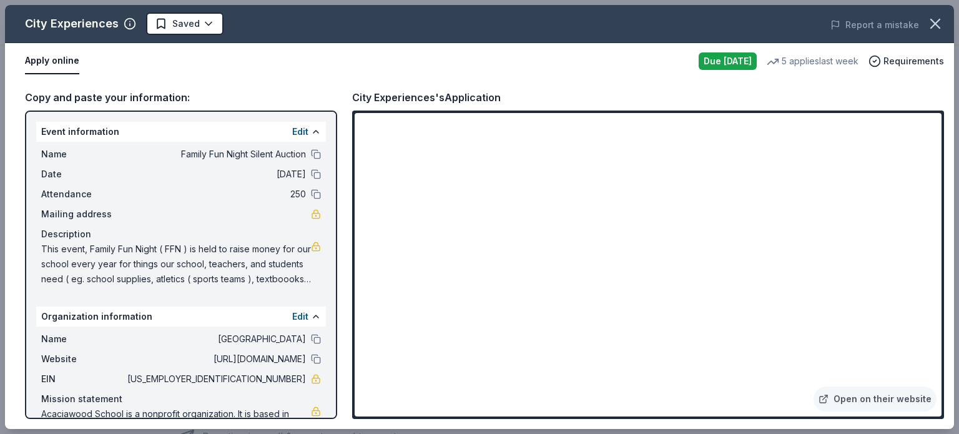
click at [215, 215] on div "Mailing address" at bounding box center [181, 214] width 280 height 15
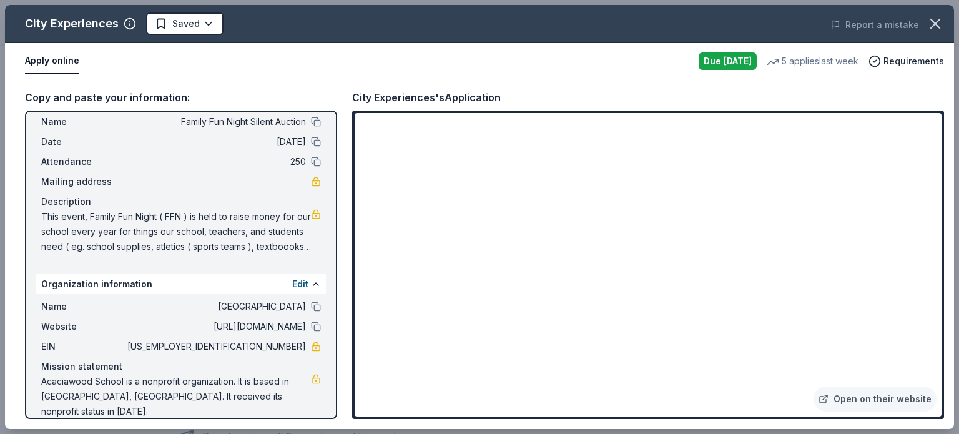
scroll to position [32, 0]
click at [578, 93] on div "City Experiences's Application" at bounding box center [648, 97] width 592 height 16
click at [902, 63] on span "Requirements" at bounding box center [913, 61] width 61 height 15
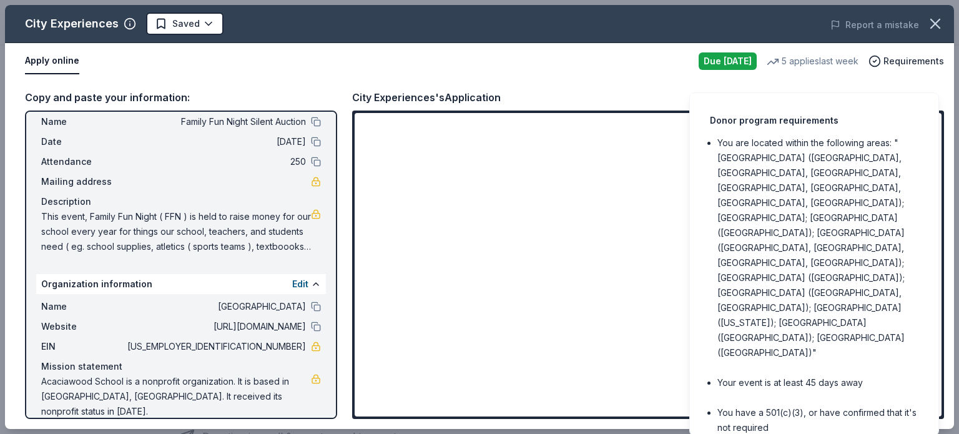
click at [635, 45] on div "Apply online Due today 5 applies last week Requirements" at bounding box center [479, 61] width 949 height 36
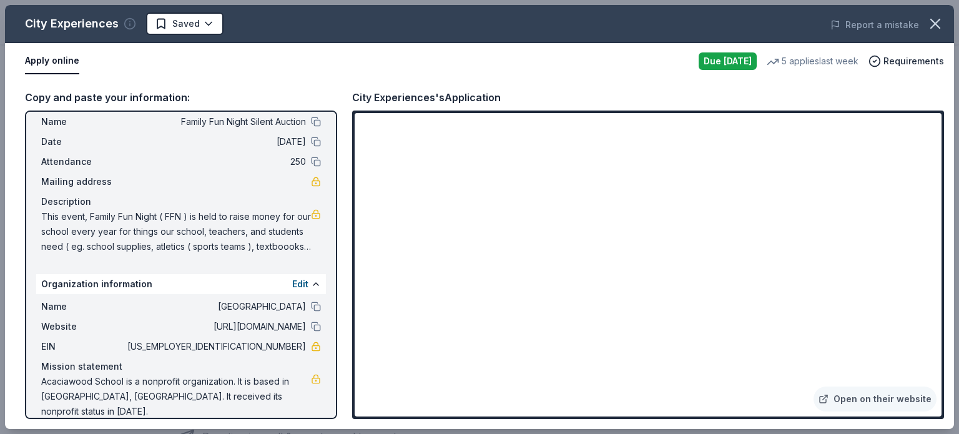
click at [128, 29] on circle "button" at bounding box center [130, 24] width 11 height 11
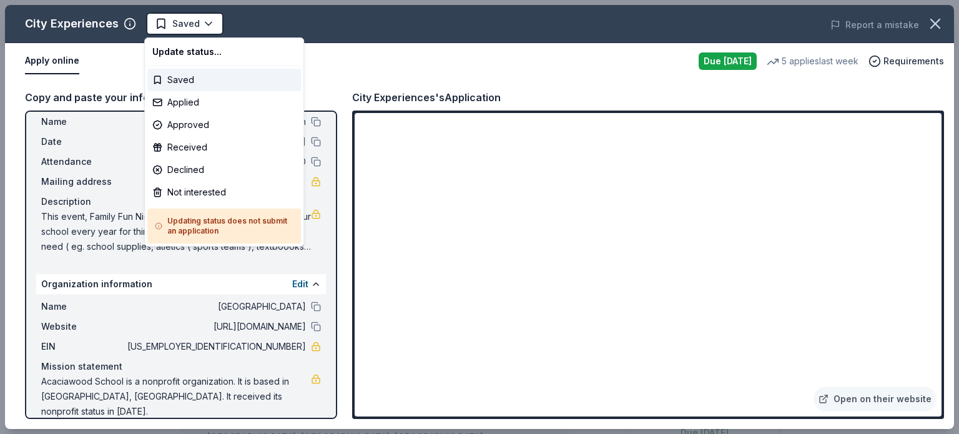
click at [489, 87] on html "Family Fun Night Silent Auction Saved Apply Due today Share City Experiences Ne…" at bounding box center [479, 217] width 959 height 434
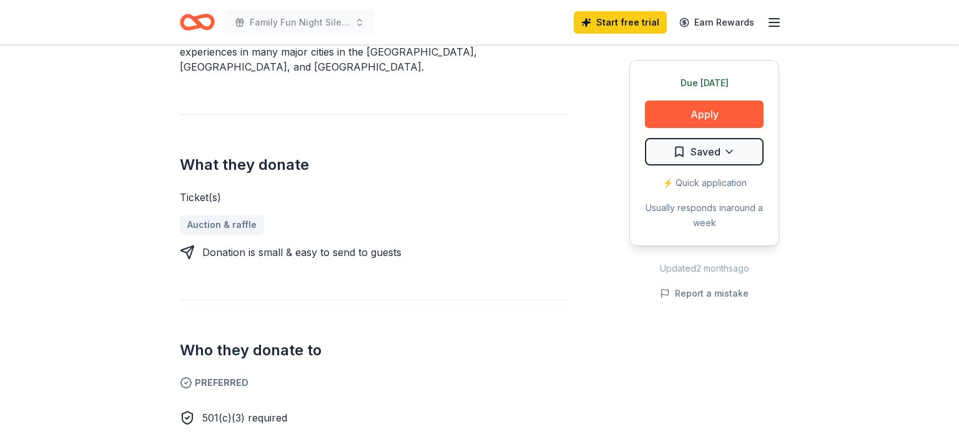
scroll to position [467, 0]
click at [202, 215] on link "Auction & raffle" at bounding box center [227, 225] width 94 height 20
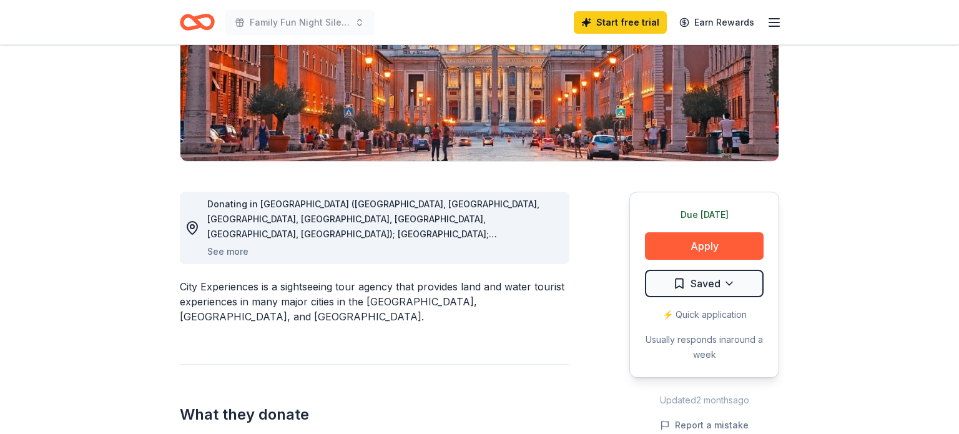
scroll to position [0, 0]
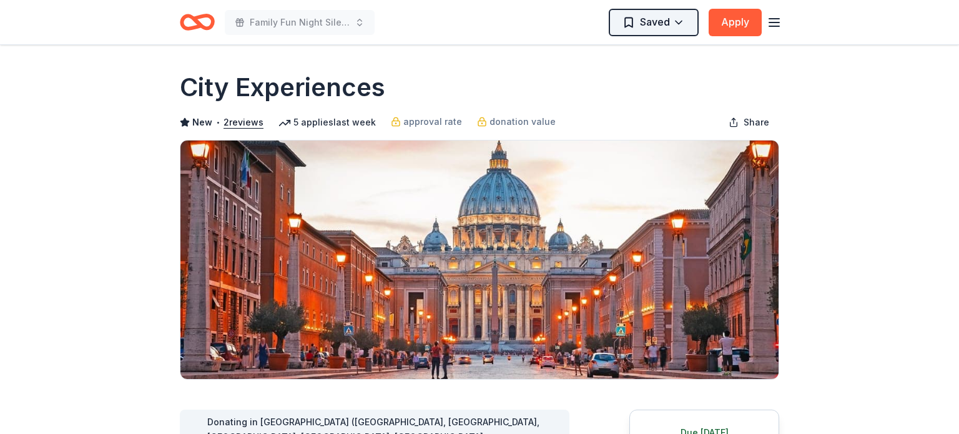
click at [662, 21] on html "Family Fun Night Silent Auction Saved Apply Due today Share City Experiences Ne…" at bounding box center [479, 217] width 959 height 434
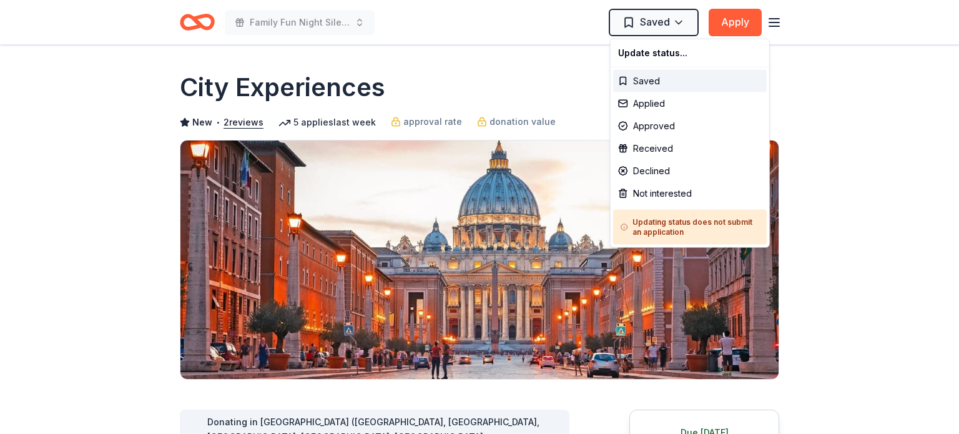
click at [772, 28] on html "Family Fun Night Silent Auction Saved Apply Due today Share City Experiences Ne…" at bounding box center [479, 217] width 959 height 434
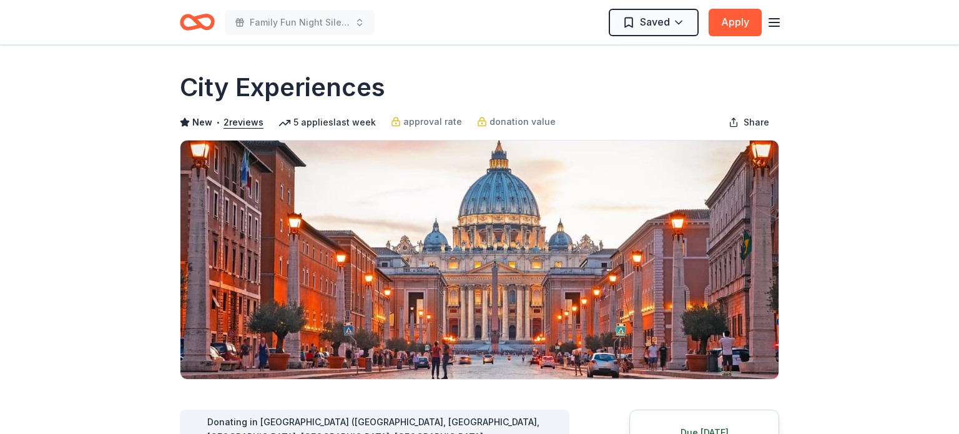
click at [773, 26] on line "button" at bounding box center [774, 26] width 10 height 0
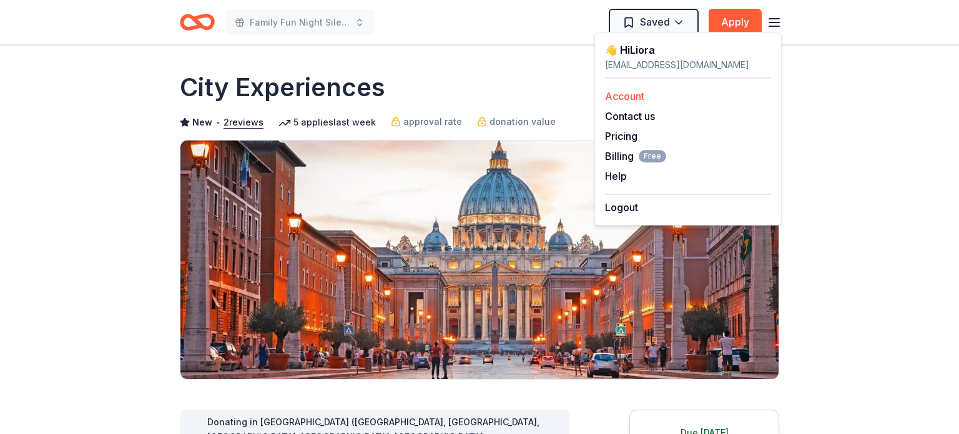
click at [632, 99] on link "Account" at bounding box center [624, 96] width 39 height 12
click at [735, 18] on button "Apply" at bounding box center [735, 22] width 53 height 27
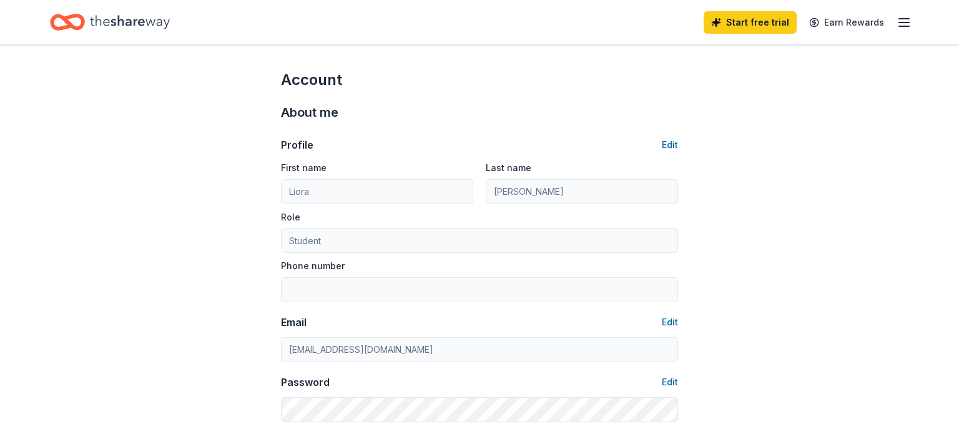
click at [75, 16] on icon "Home" at bounding box center [73, 22] width 19 height 12
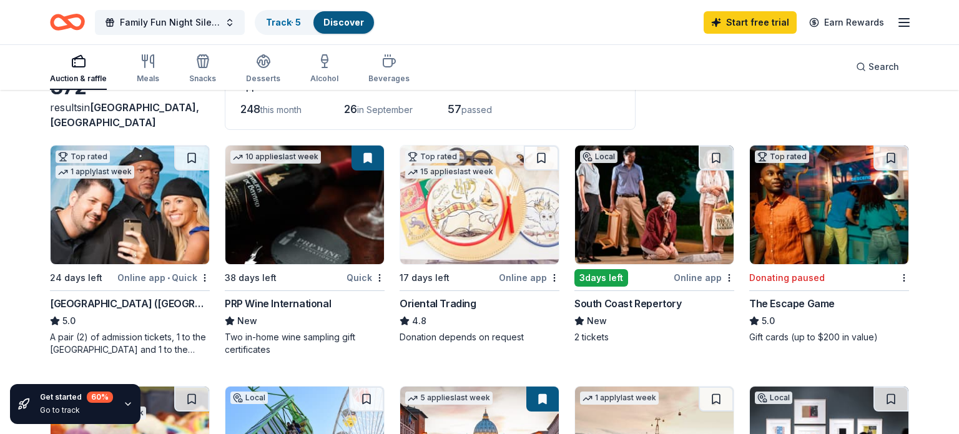
scroll to position [85, 0]
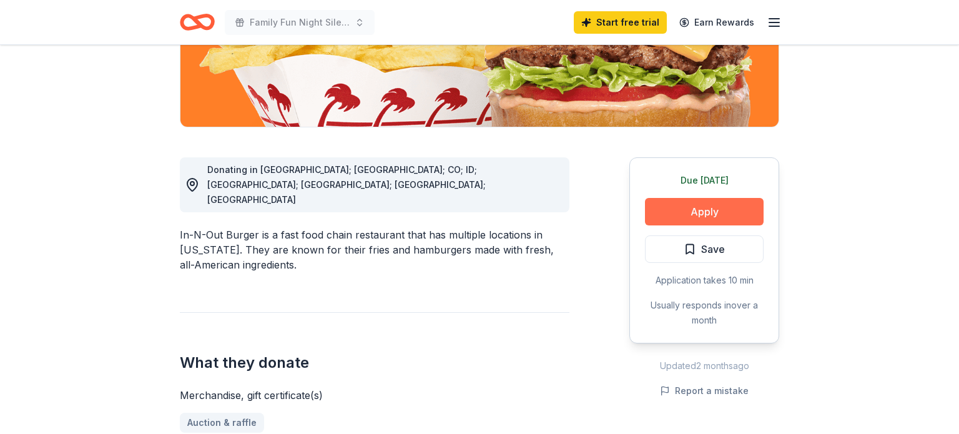
scroll to position [270, 0]
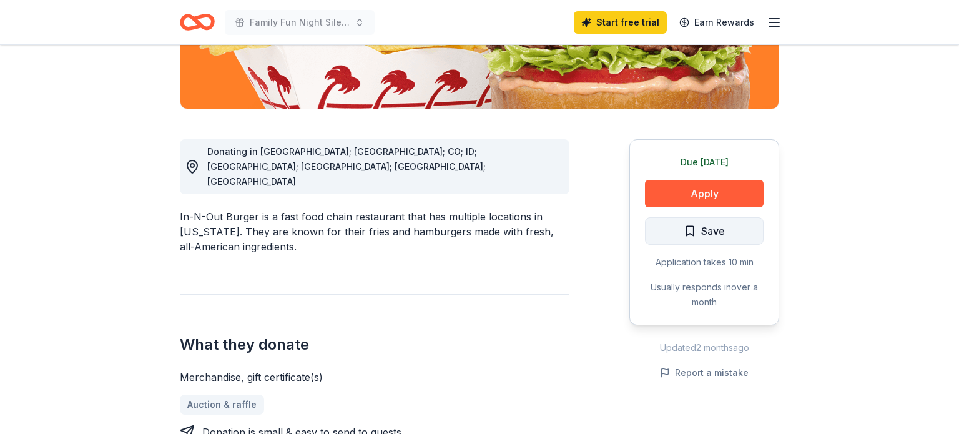
click at [679, 233] on button "Save" at bounding box center [704, 230] width 119 height 27
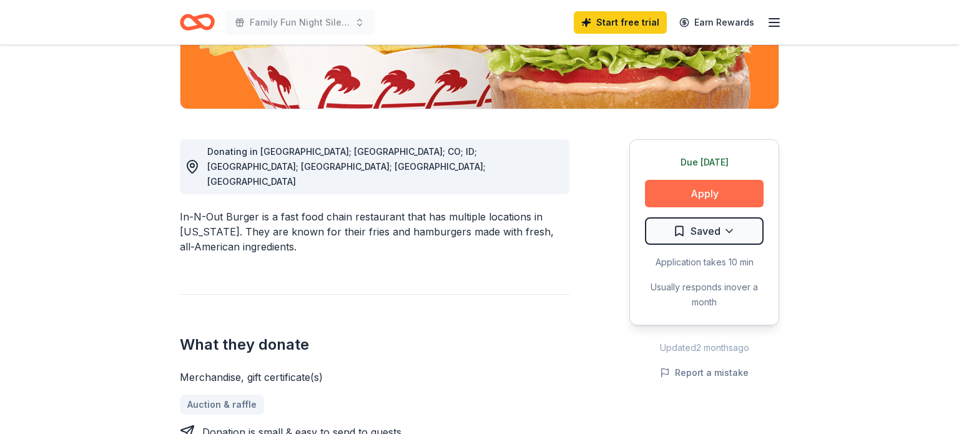
click at [663, 193] on button "Apply" at bounding box center [704, 193] width 119 height 27
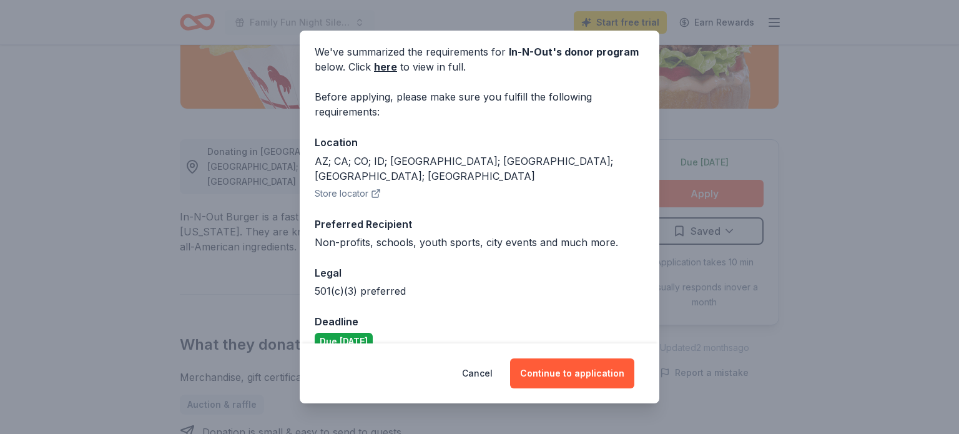
scroll to position [52, 0]
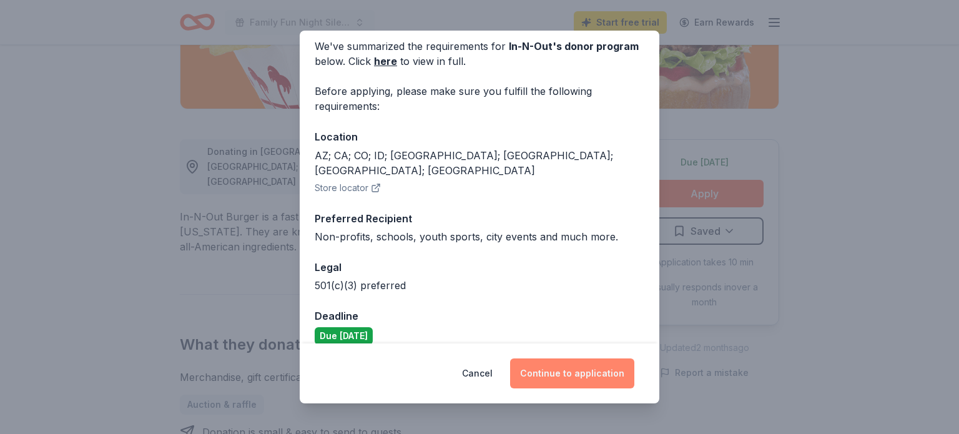
click at [593, 363] on button "Continue to application" at bounding box center [572, 373] width 124 height 30
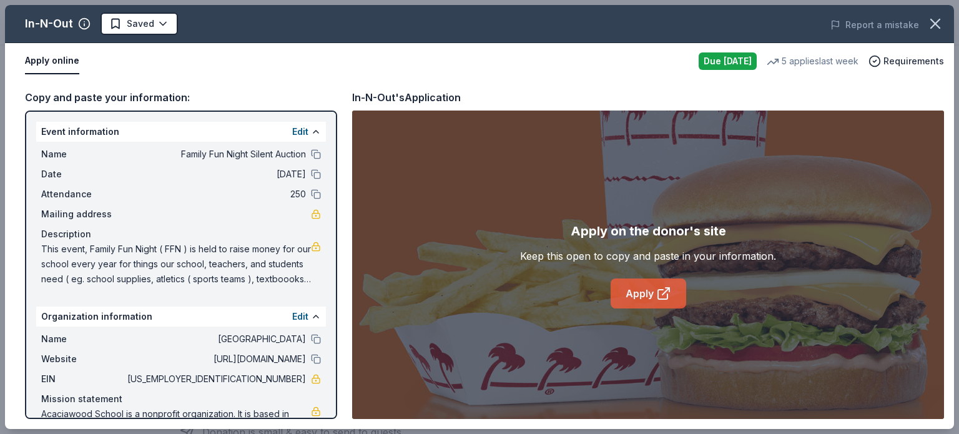
click at [667, 300] on icon at bounding box center [663, 293] width 15 height 15
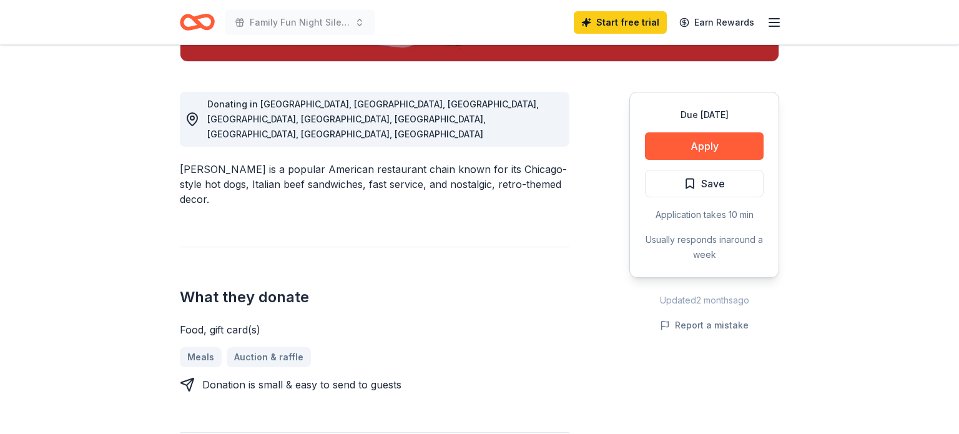
scroll to position [320, 0]
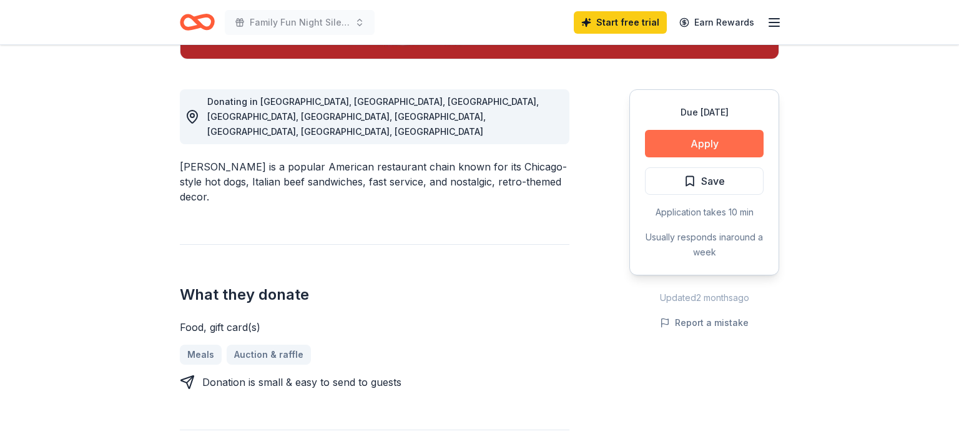
click at [656, 144] on button "Apply" at bounding box center [704, 143] width 119 height 27
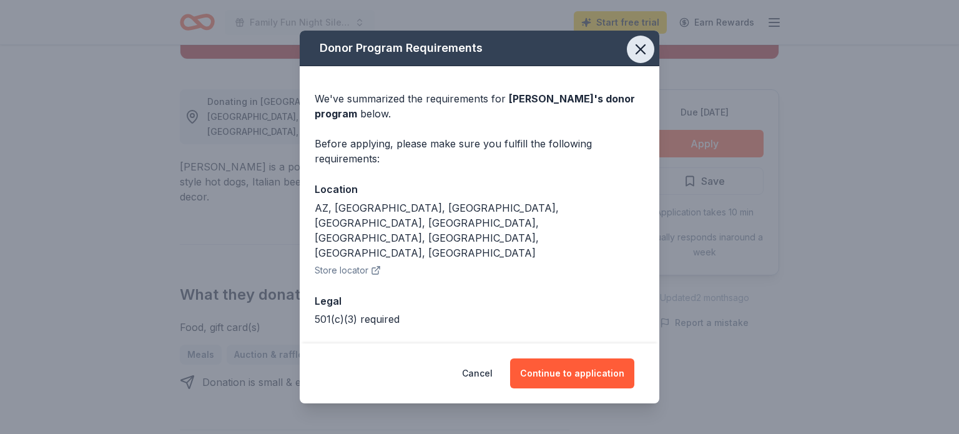
click at [652, 43] on button "button" at bounding box center [640, 49] width 27 height 27
